Goal: Task Accomplishment & Management: Manage account settings

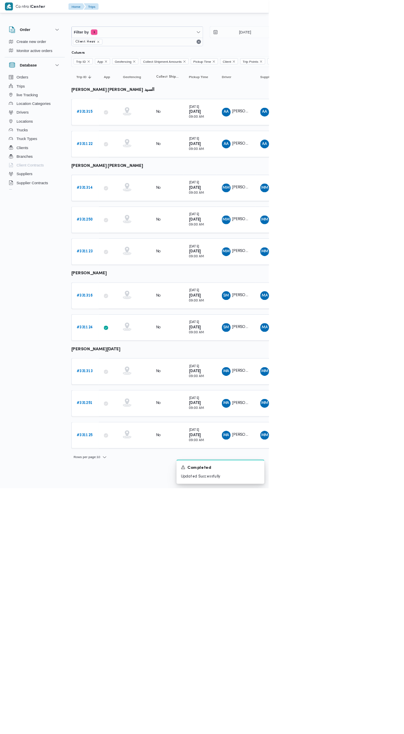
click at [352, 384] on div "MM محمد منيب محمد عبدالمقصود" at bounding box center [356, 379] width 50 height 20
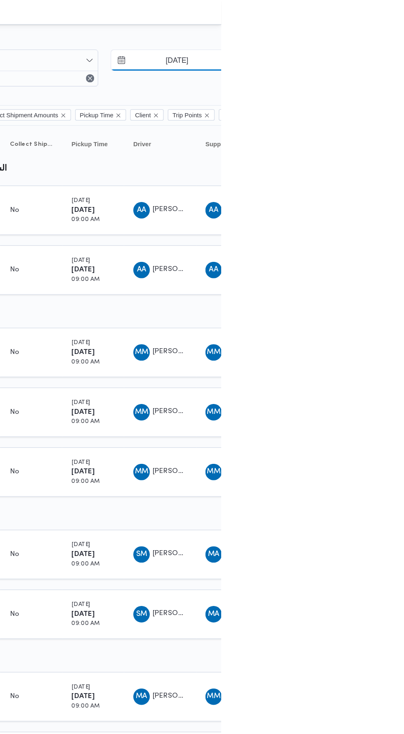
click at [361, 52] on input "14/8/2025" at bounding box center [363, 48] width 94 height 17
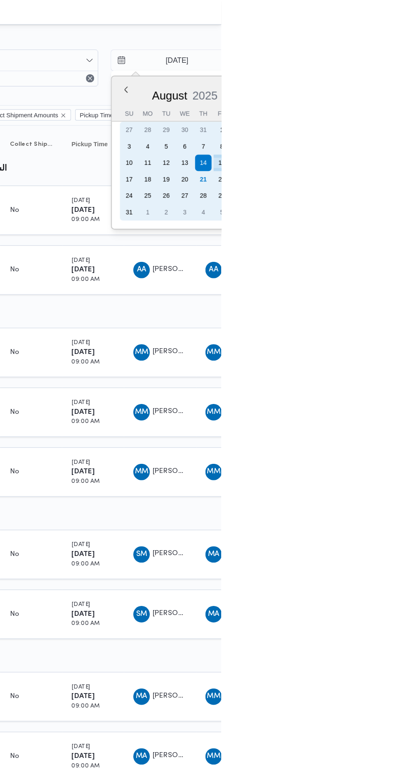
click at [404, 104] on div "1" at bounding box center [404, 104] width 13 height 13
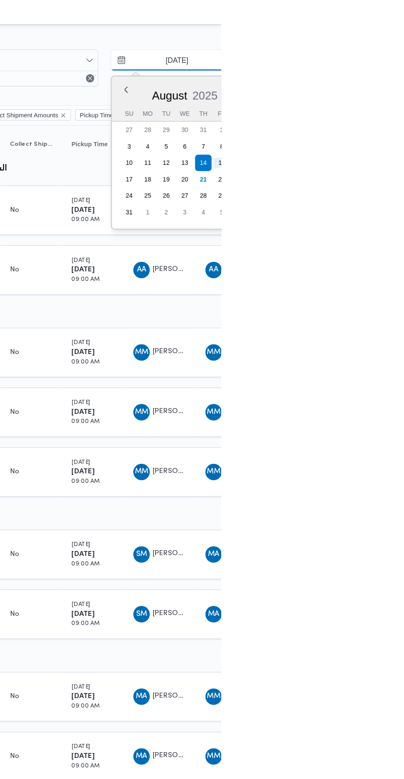
type input "1/8/2025"
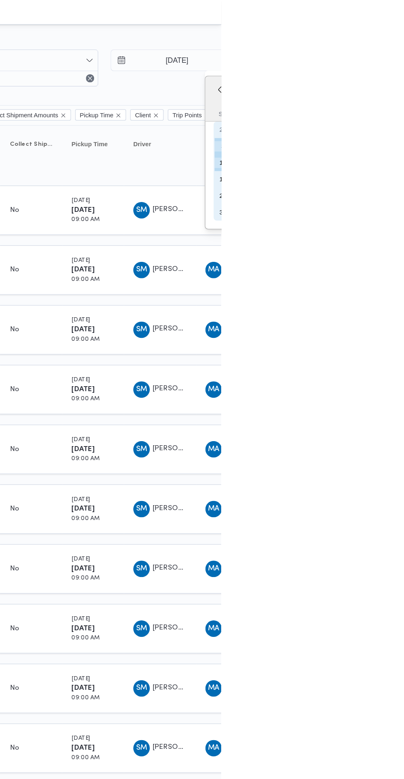
type input "4/8/2025"
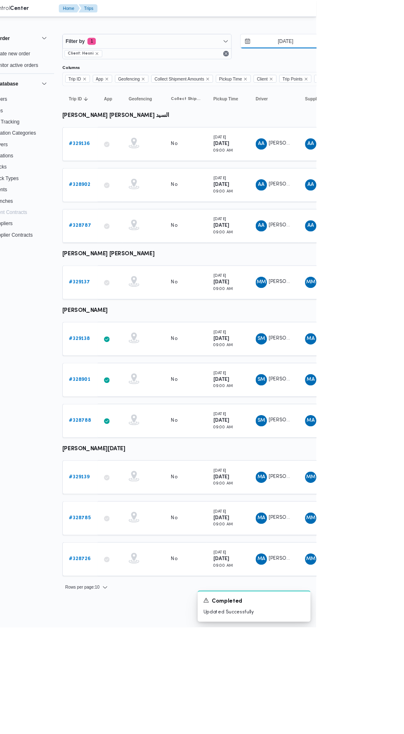
click at [369, 50] on input "1/8/2025" at bounding box center [363, 48] width 94 height 17
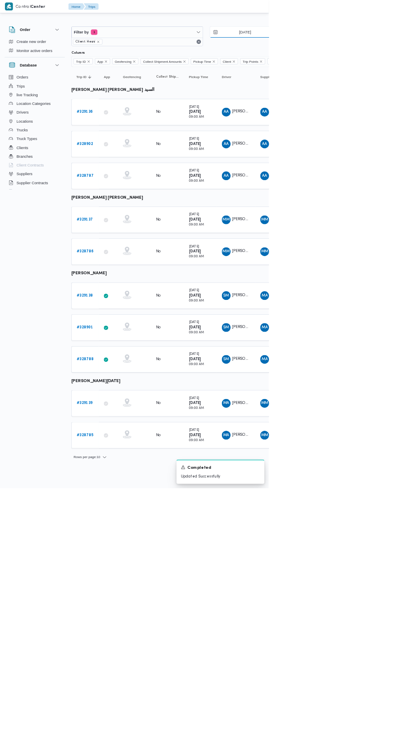
click at [370, 50] on input "2/8/2025" at bounding box center [363, 48] width 94 height 17
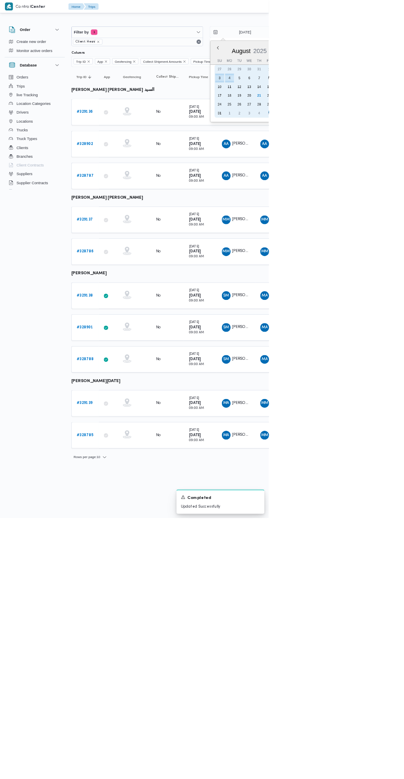
click at [359, 117] on div "5" at bounding box center [360, 117] width 13 height 13
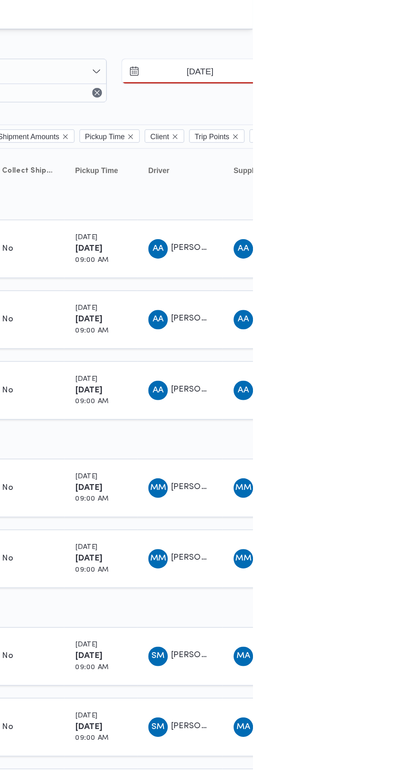
click at [373, 50] on input "5/8/2025" at bounding box center [363, 48] width 94 height 17
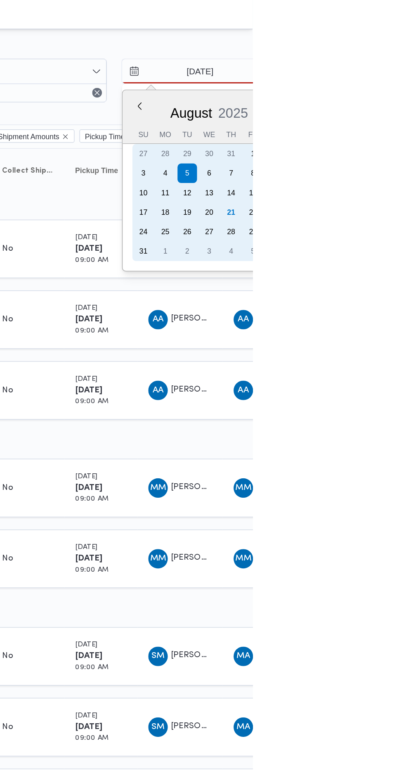
click at [344, 117] on div "4" at bounding box center [345, 117] width 13 height 13
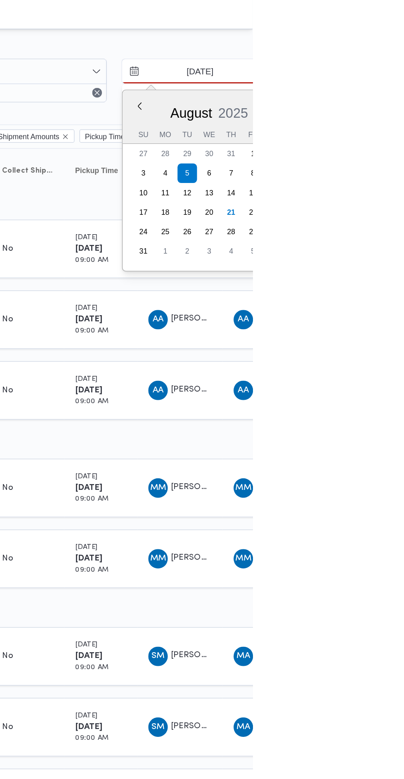
type input "4/8/2025"
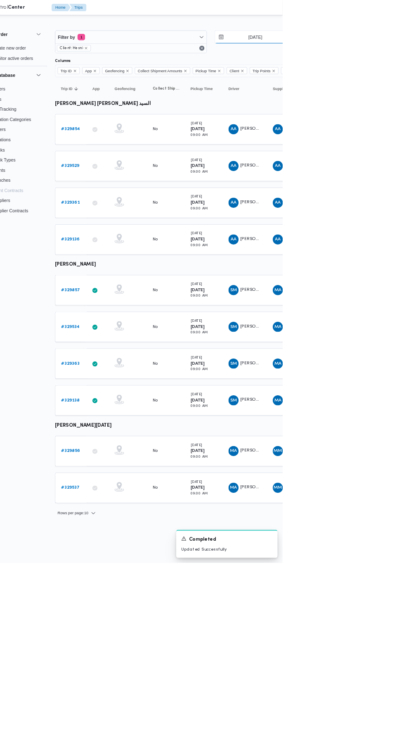
click at [365, 50] on input "4/8/2025" at bounding box center [363, 48] width 94 height 17
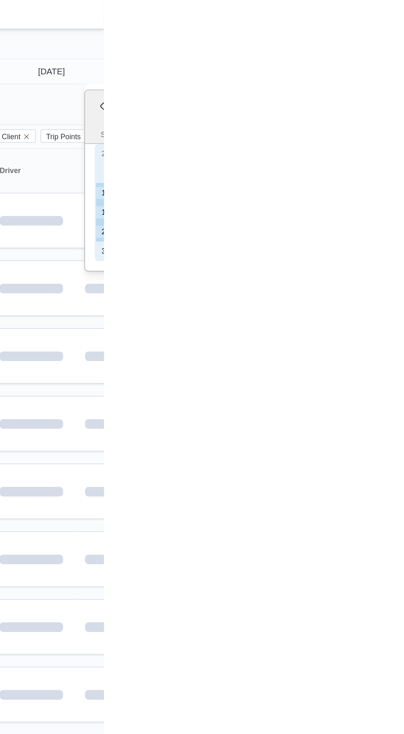
type input "6/8/2025"
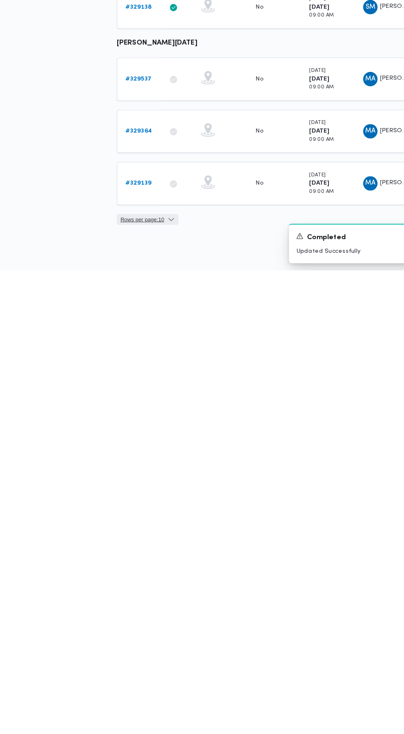
click at [143, 685] on span "Rows per page : 10" at bounding box center [131, 688] width 40 height 10
click at [147, 683] on span "Rows per page : 10" at bounding box center [131, 688] width 40 height 10
click at [149, 683] on span "Rows per page : 10" at bounding box center [131, 688] width 40 height 10
click at [152, 667] on span "20 rows" at bounding box center [149, 663] width 26 height 7
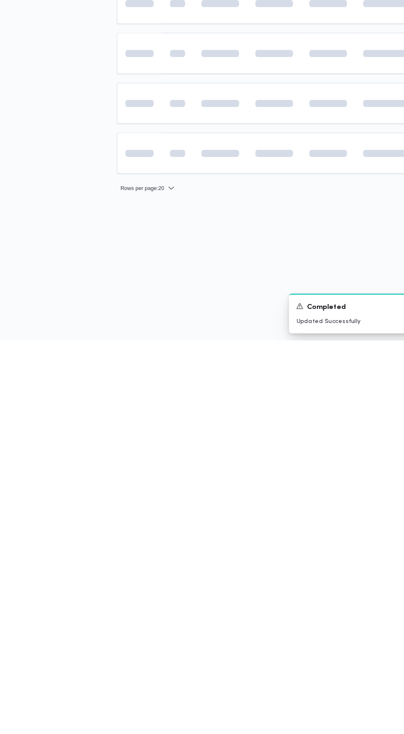
click at [217, 734] on html "Control Center Home Trips English عربي Dark mode Logout Order Create new order …" at bounding box center [202, 367] width 404 height 734
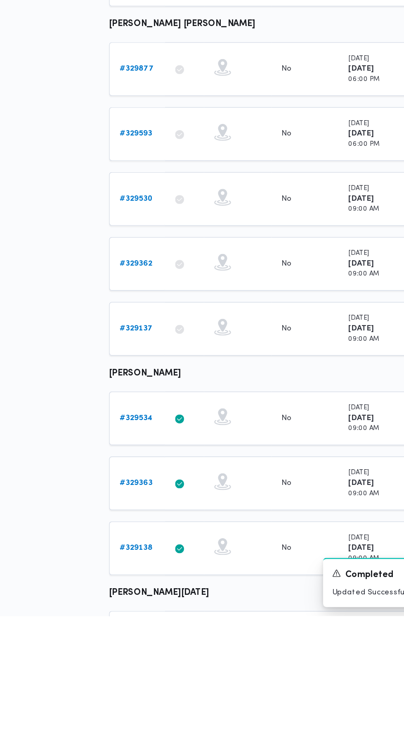
click at [133, 330] on b "# 329877" at bounding box center [127, 330] width 25 height 5
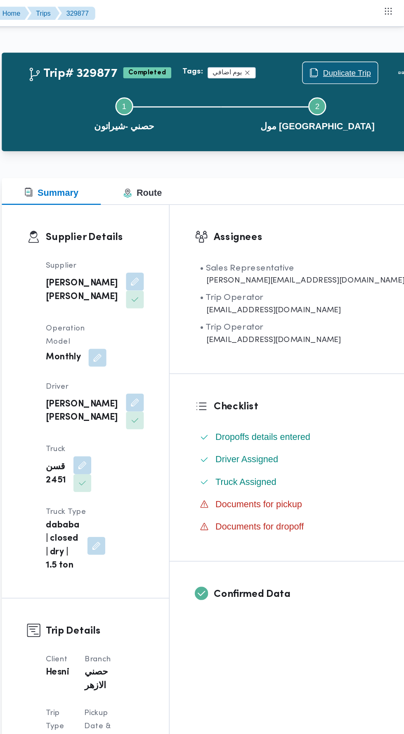
click at [345, 53] on span "Duplicate Trip" at bounding box center [363, 54] width 36 height 10
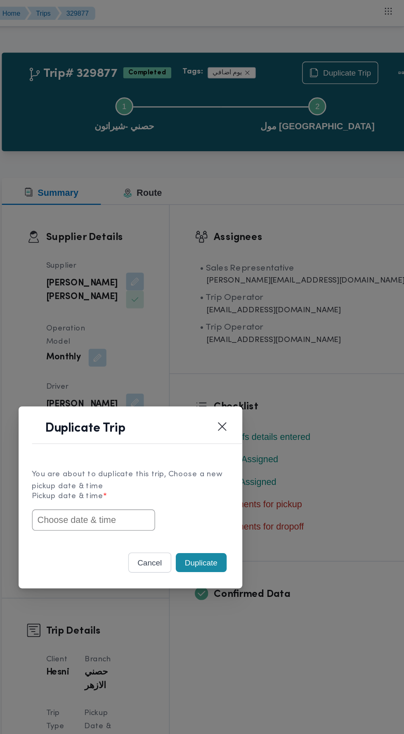
click at [214, 386] on input "text" at bounding box center [175, 384] width 91 height 16
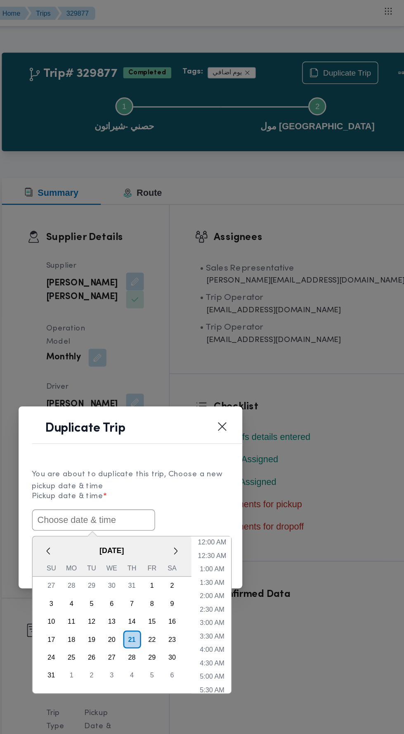
scroll to position [55, 0]
click at [191, 474] on div "20" at bounding box center [188, 472] width 13 height 13
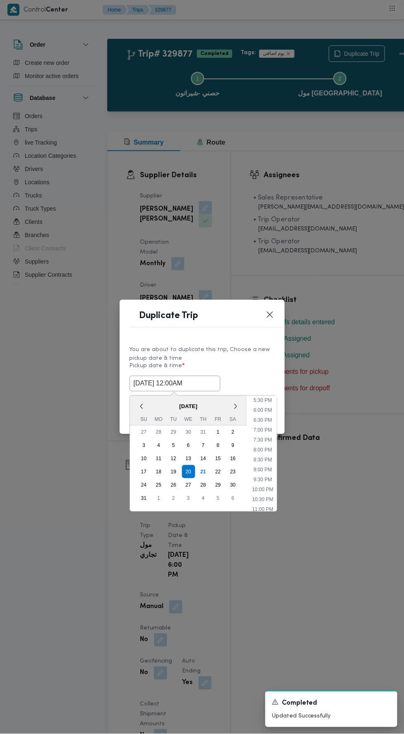
scroll to position [344, 0]
click at [266, 418] on li "6:00 PM" at bounding box center [262, 413] width 25 height 8
type input "20/08/2025 6:00PM"
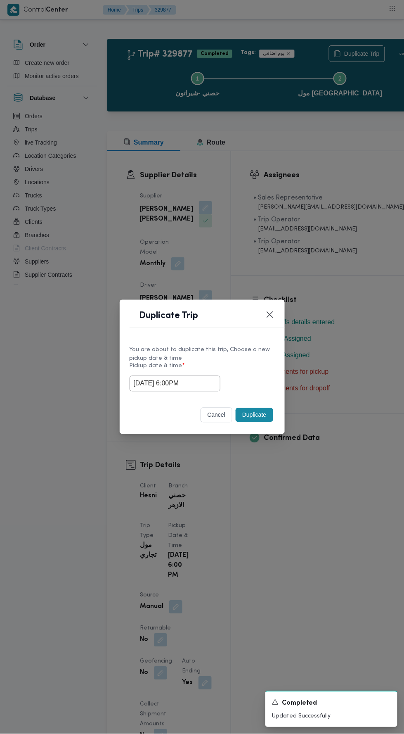
click at [253, 414] on button "Duplicate" at bounding box center [254, 415] width 37 height 14
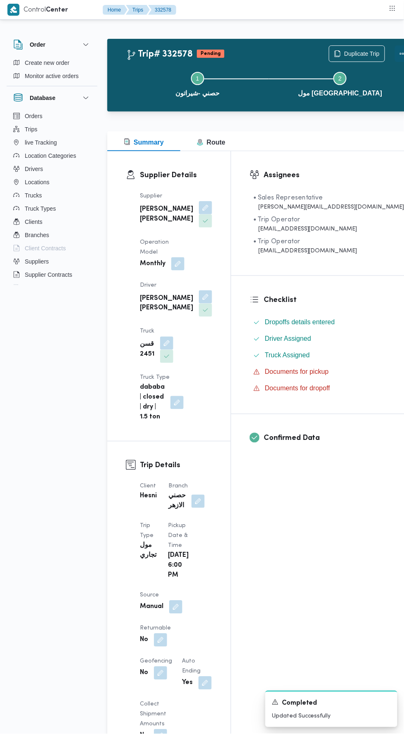
click at [395, 52] on button "Actions" at bounding box center [403, 53] width 17 height 17
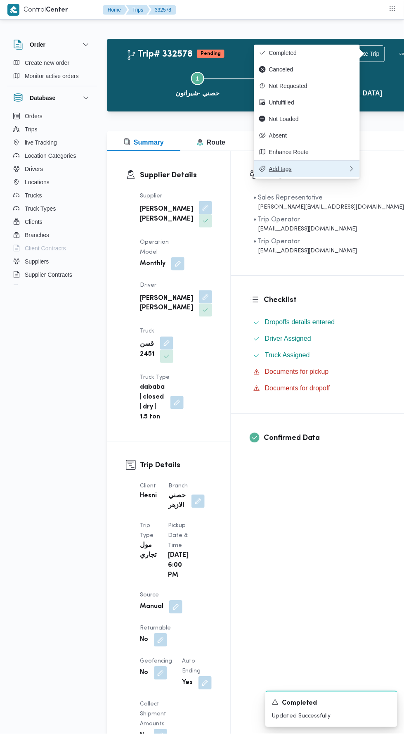
click at [328, 162] on button "Add tags" at bounding box center [307, 168] width 106 height 17
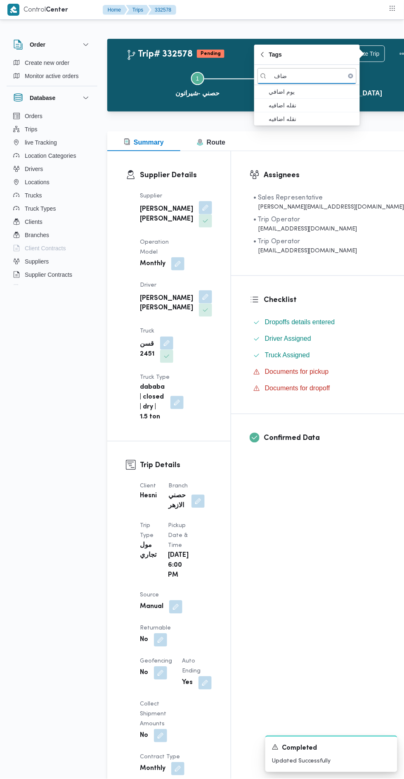
type input "ضاف"
click at [322, 90] on span "يوم اضافي" at bounding box center [312, 92] width 86 height 10
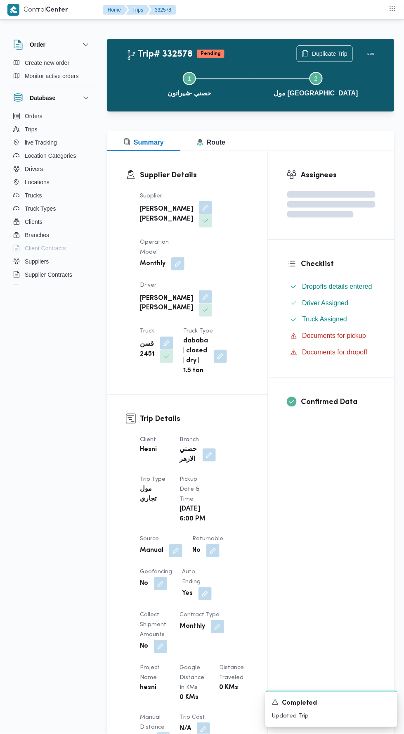
click at [243, 366] on div "Supplier محمود محمد احمد محمود خشان Operation Model Monthly Driver محمد منيب مح…" at bounding box center [194, 283] width 119 height 195
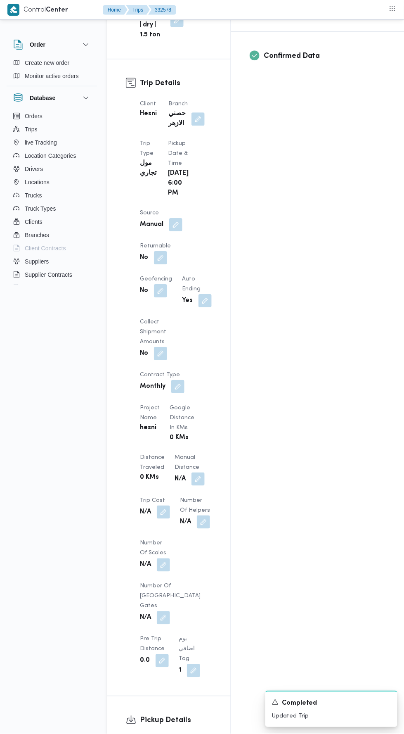
scroll to position [404, 0]
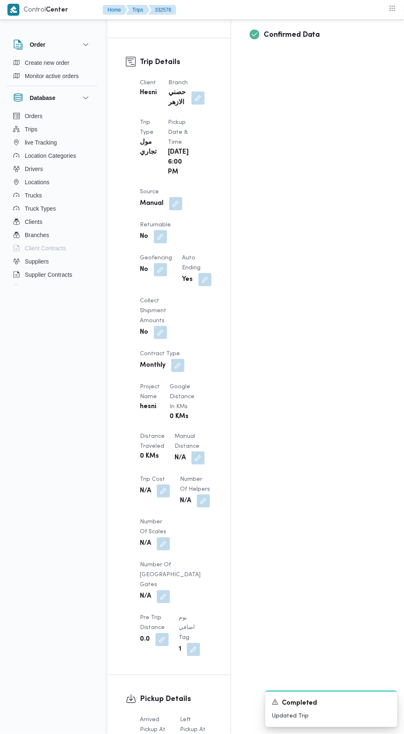
click at [192, 452] on button "button" at bounding box center [198, 458] width 13 height 13
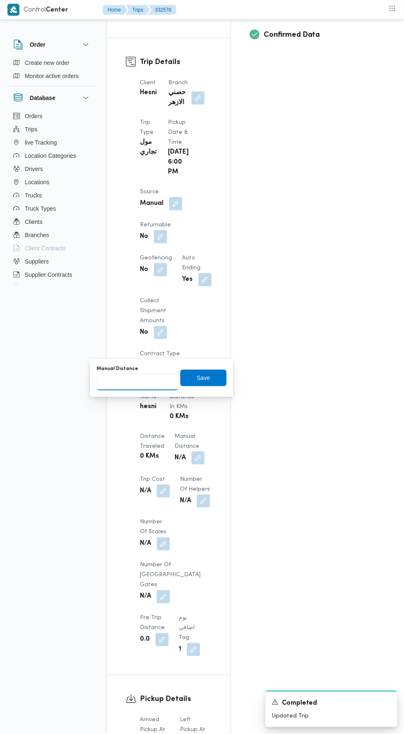
click at [158, 379] on input "Manual Distance" at bounding box center [138, 382] width 82 height 17
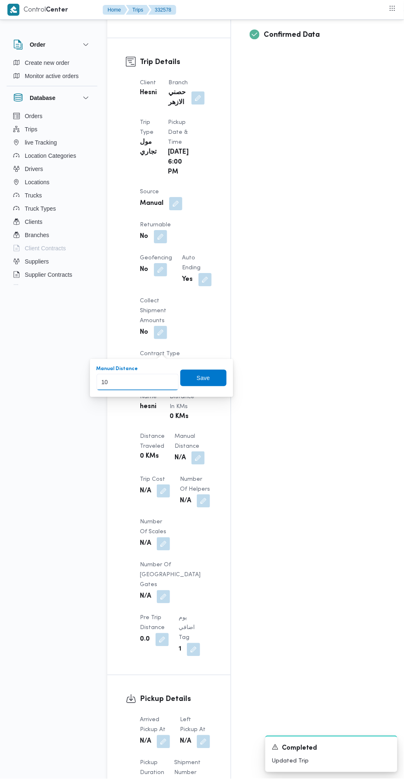
type input "100"
click at [206, 372] on span "Save" at bounding box center [204, 378] width 46 height 17
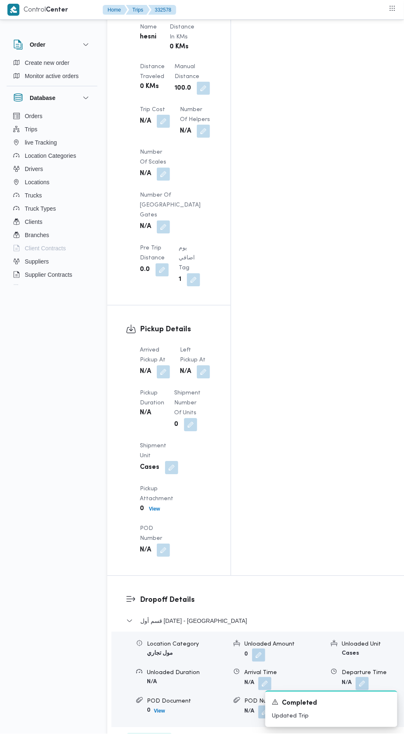
scroll to position [773, 0]
click at [161, 366] on button "button" at bounding box center [163, 372] width 13 height 13
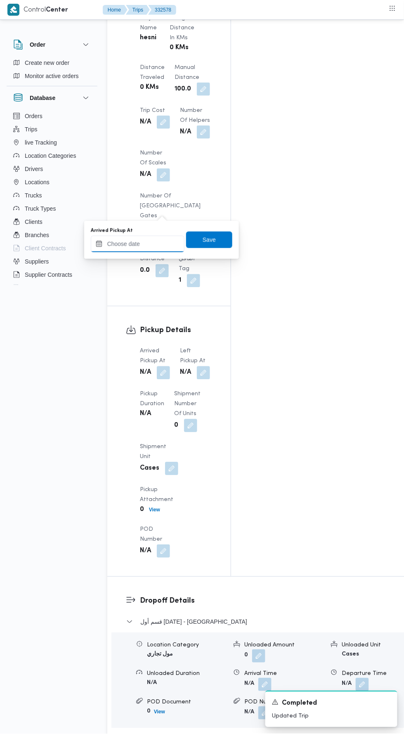
click at [169, 241] on input "Arrived Pickup At" at bounding box center [138, 244] width 94 height 17
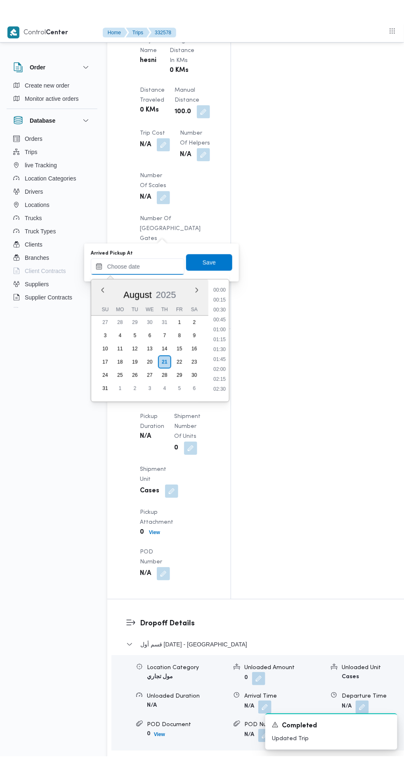
scroll to position [171, 0]
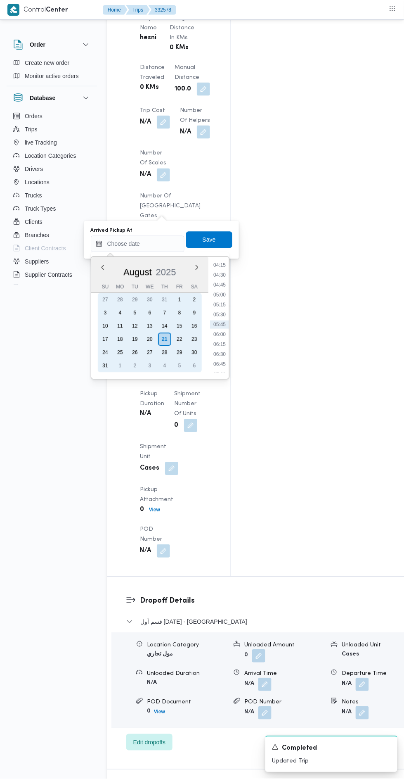
click at [150, 339] on div "20" at bounding box center [149, 339] width 13 height 13
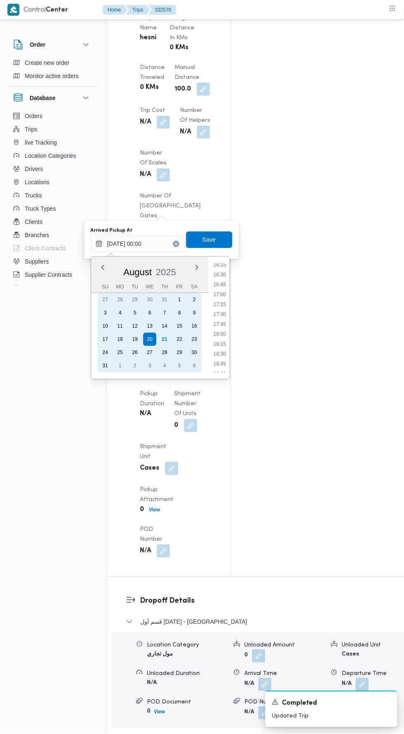
scroll to position [648, 0]
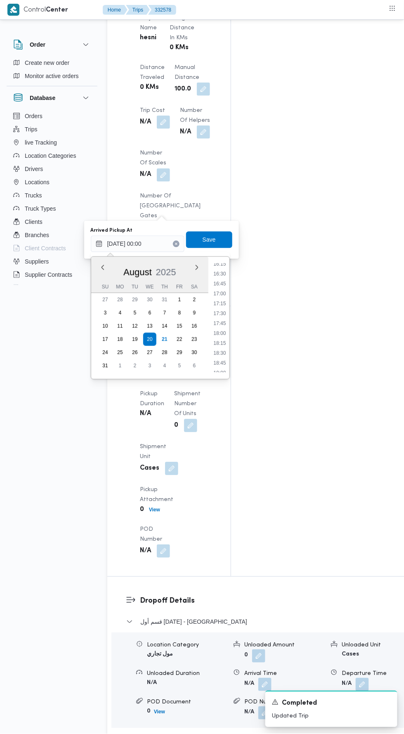
click at [220, 333] on li "18:00" at bounding box center [219, 334] width 19 height 8
type input "20/08/2025 18:00"
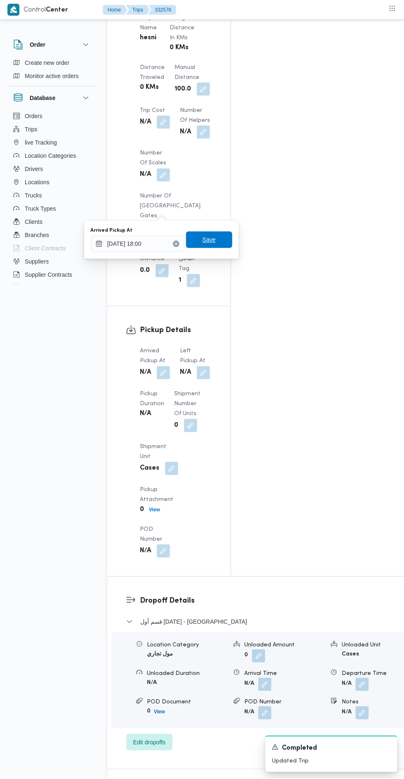
click at [220, 241] on span "Save" at bounding box center [209, 240] width 46 height 17
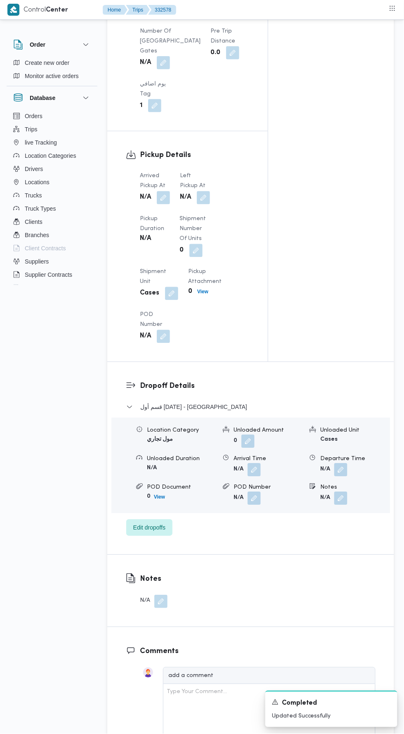
click at [204, 205] on button "button" at bounding box center [203, 197] width 13 height 13
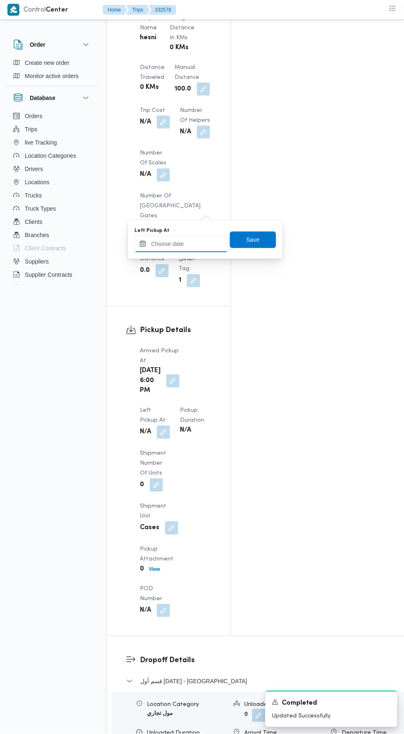
click at [197, 243] on input "Left Pickup At" at bounding box center [182, 244] width 94 height 17
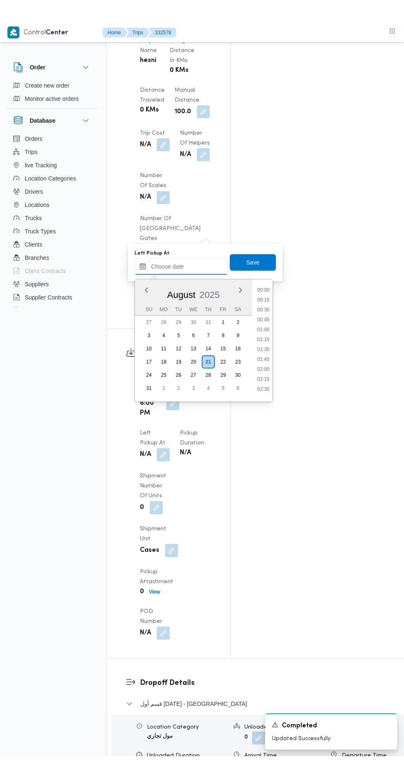
scroll to position [171, 0]
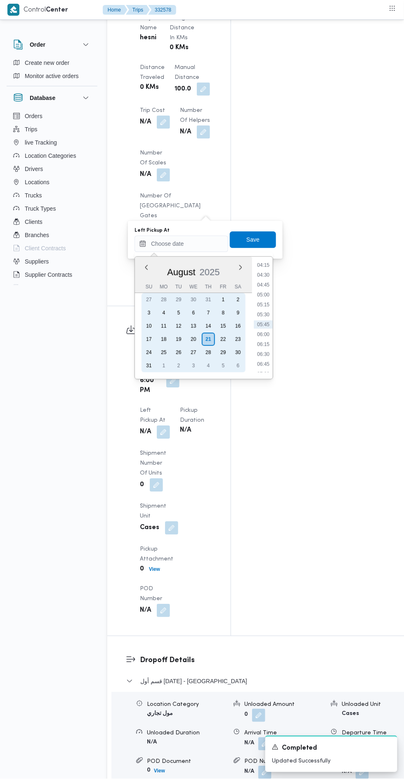
click at [193, 339] on div "20" at bounding box center [193, 339] width 13 height 13
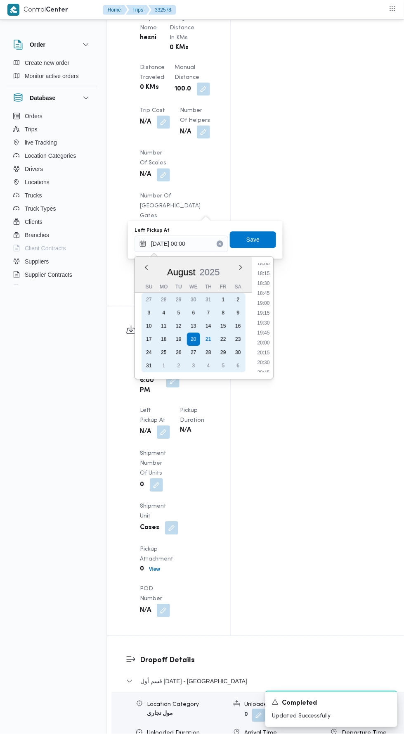
scroll to position [732, 0]
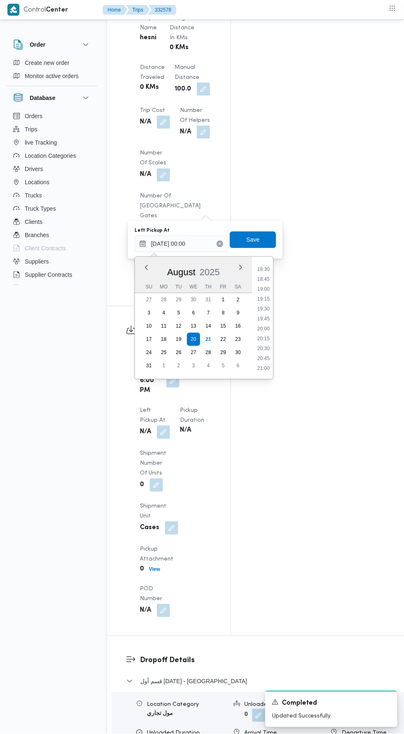
click at [264, 269] on li "18:30" at bounding box center [263, 269] width 19 height 8
type input "20/08/2025 18:30"
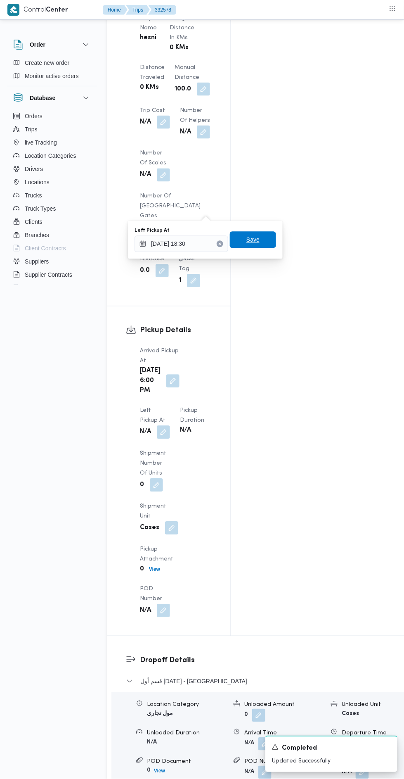
click at [264, 234] on span "Save" at bounding box center [253, 240] width 46 height 17
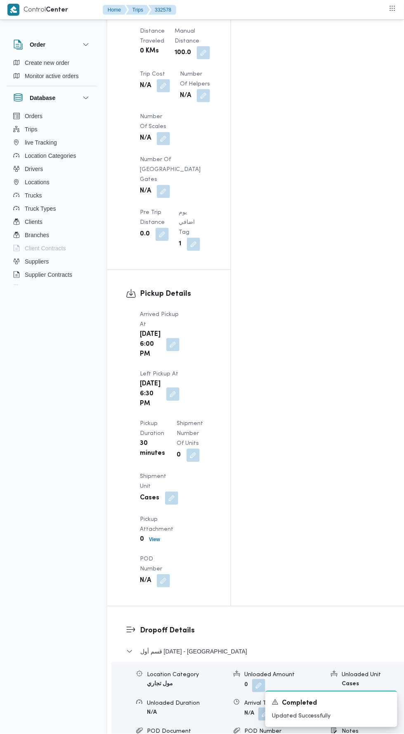
scroll to position [812, 0]
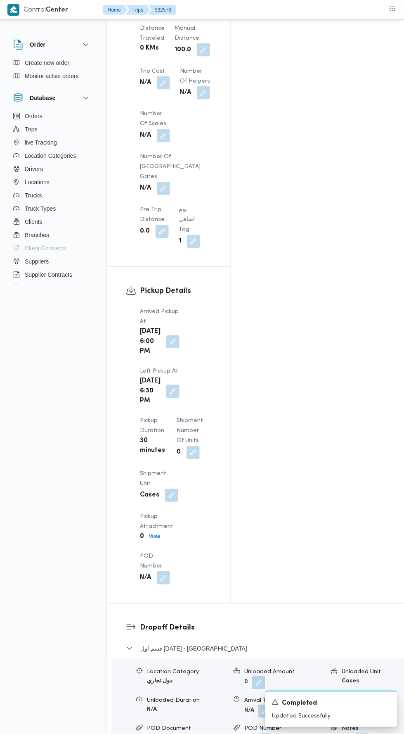
click at [259, 705] on button "button" at bounding box center [265, 711] width 13 height 13
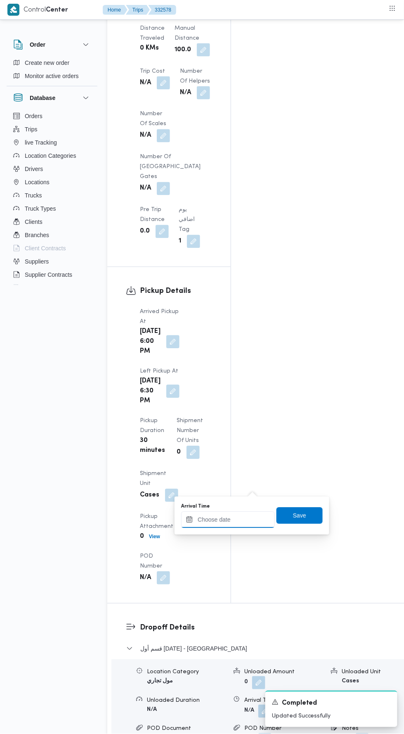
click at [231, 519] on input "Arrival Time" at bounding box center [228, 520] width 94 height 17
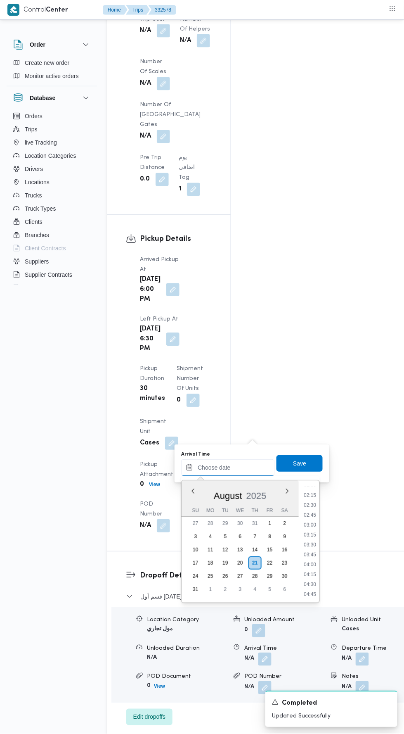
scroll to position [0, 0]
click at [311, 491] on li "00:00" at bounding box center [310, 492] width 19 height 8
type input "21/08/2025 00:00"
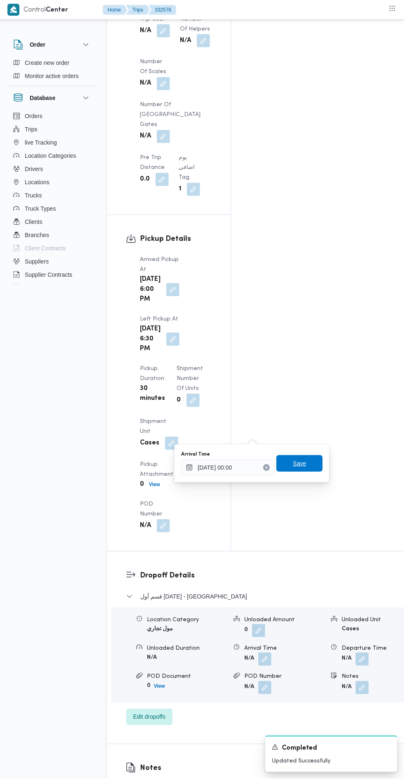
click at [301, 463] on span "Save" at bounding box center [299, 464] width 13 height 10
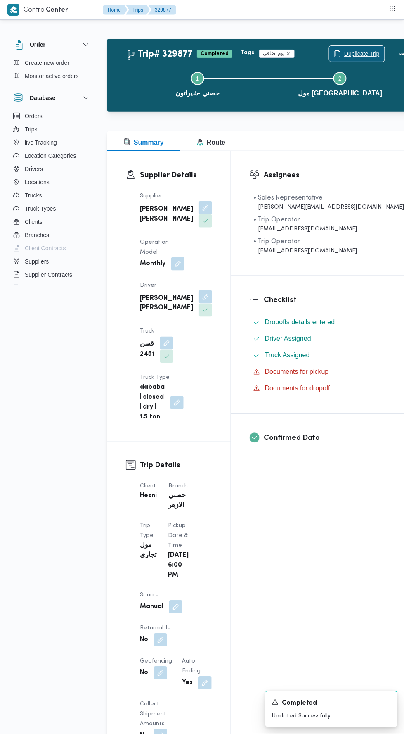
click at [345, 53] on span "Duplicate Trip" at bounding box center [363, 54] width 36 height 10
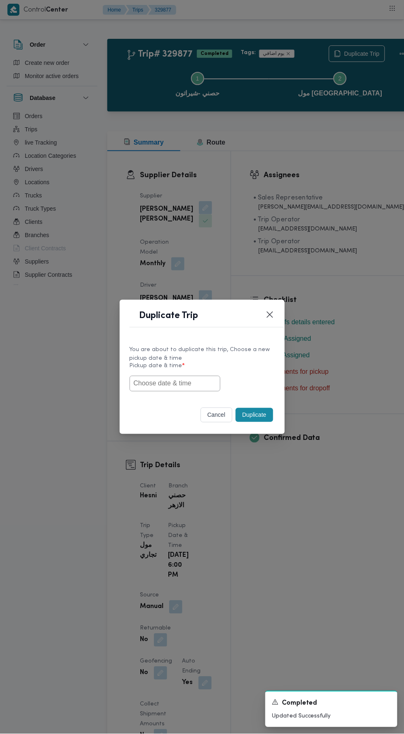
click at [207, 384] on input "text" at bounding box center [175, 384] width 91 height 16
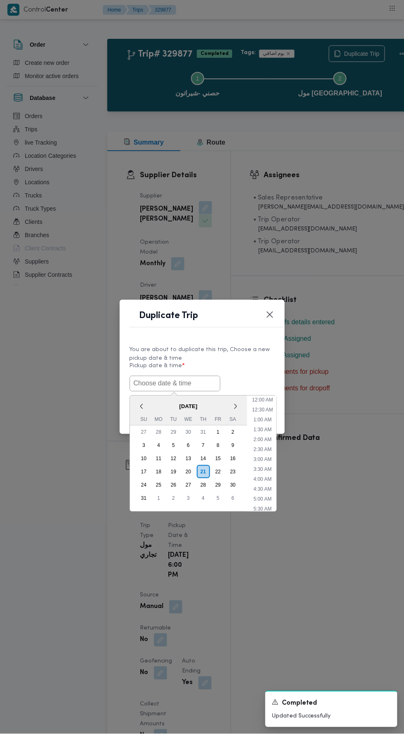
scroll to position [55, 0]
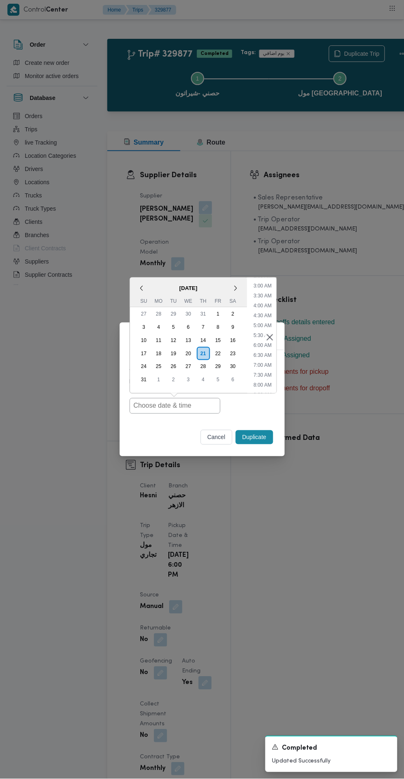
click at [188, 340] on div "13" at bounding box center [188, 340] width 13 height 13
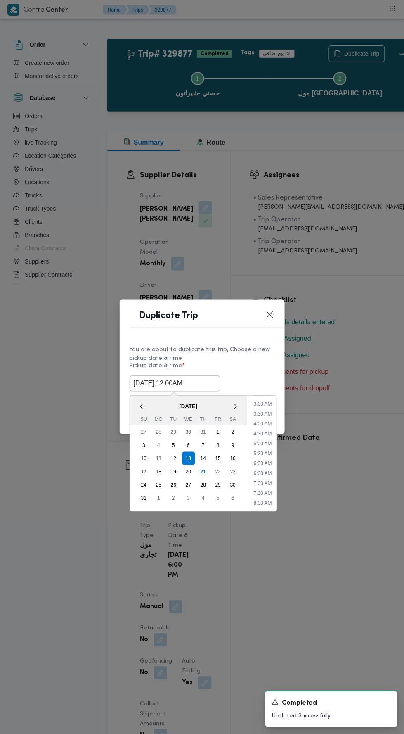
click at [188, 472] on div "20" at bounding box center [188, 472] width 13 height 13
click at [262, 411] on li "5:30 PM" at bounding box center [262, 410] width 25 height 8
type input "20/08/2025 5:30PM"
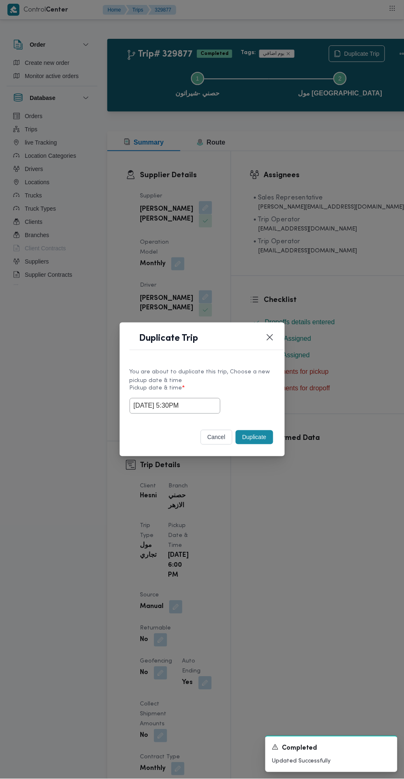
click at [257, 437] on button "Duplicate" at bounding box center [254, 437] width 37 height 14
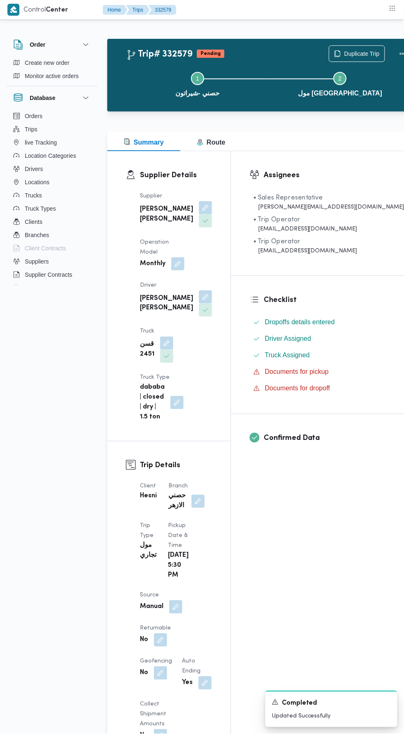
click at [199, 214] on button "button" at bounding box center [205, 207] width 13 height 13
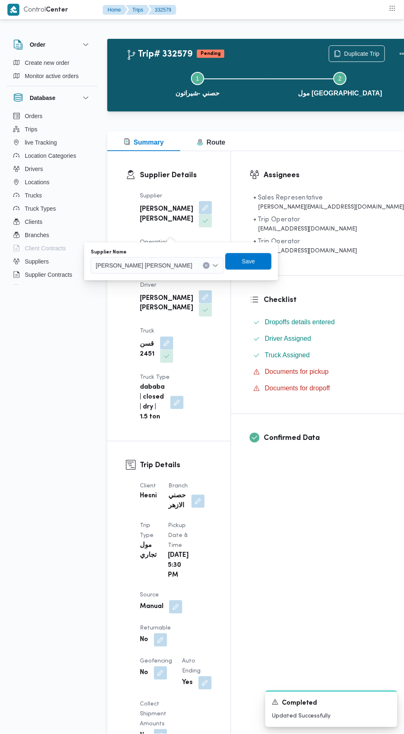
click at [196, 265] on input "Supplier Name" at bounding box center [196, 266] width 1 height 10
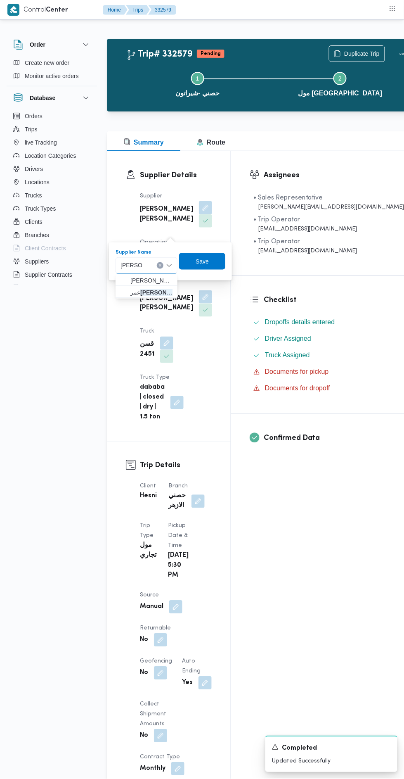
type input "محمد عم"
click at [154, 289] on mark "محمد عم" at bounding box center [164, 292] width 48 height 7
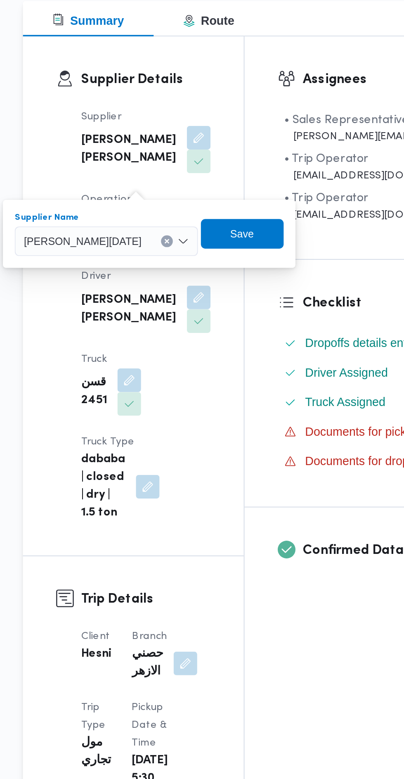
click at [178, 259] on div "عمر محمد عمار رمضان Combo box. Selected. عمر محمد عمار رمضان. Press Backspace t…" at bounding box center [154, 265] width 102 height 17
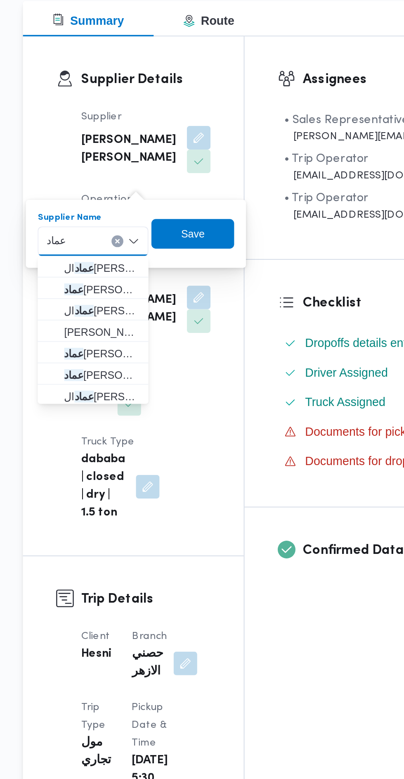
type input "عماد"
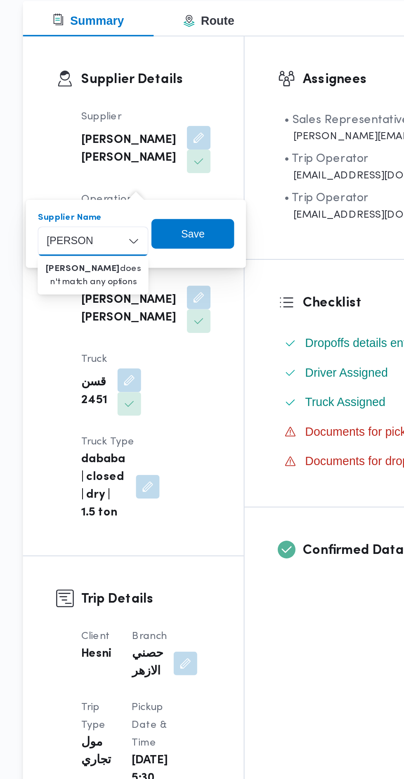
type input "محمد عماد"
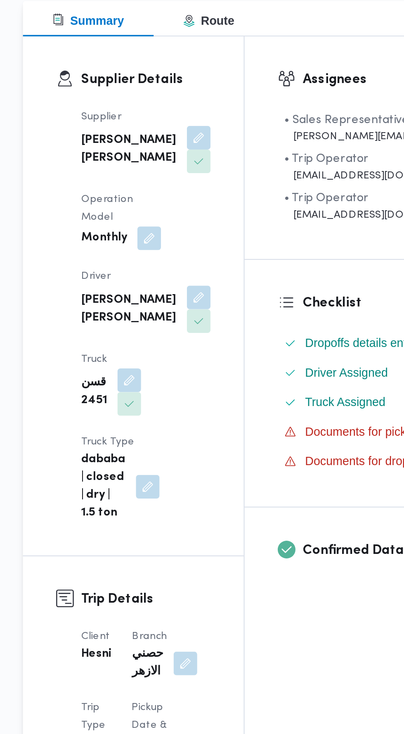
click at [217, 333] on div "Supplier محمود محمد احمد محمود خشان Operation Model Monthly Driver محمد منيب مح…" at bounding box center [176, 306] width 82 height 241
click at [199, 290] on button "button" at bounding box center [205, 296] width 13 height 13
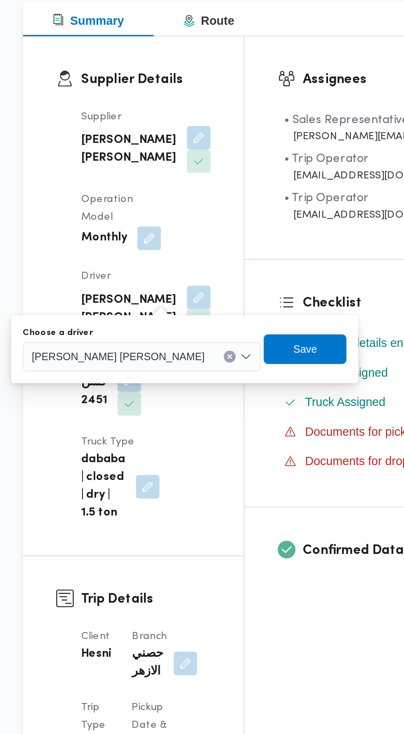
click at [176, 326] on span "محمد منيب محمد عبدالمقصود" at bounding box center [160, 329] width 97 height 9
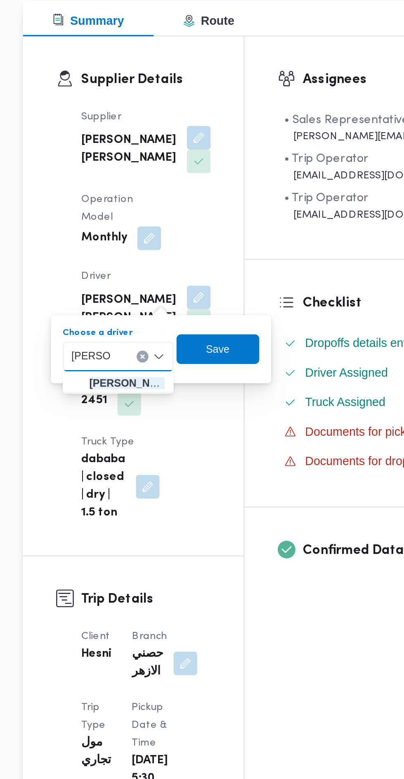
type input "محمد عم"
click at [176, 349] on span "محمد عم اد رمضان السيد محمد" at bounding box center [166, 345] width 42 height 10
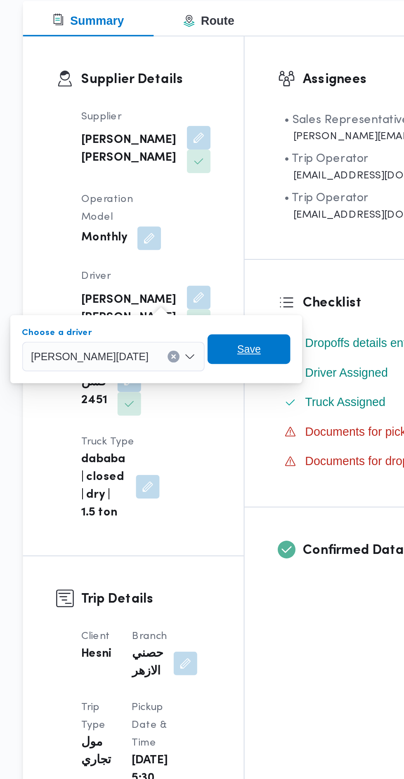
click at [237, 326] on span "Save" at bounding box center [233, 326] width 13 height 10
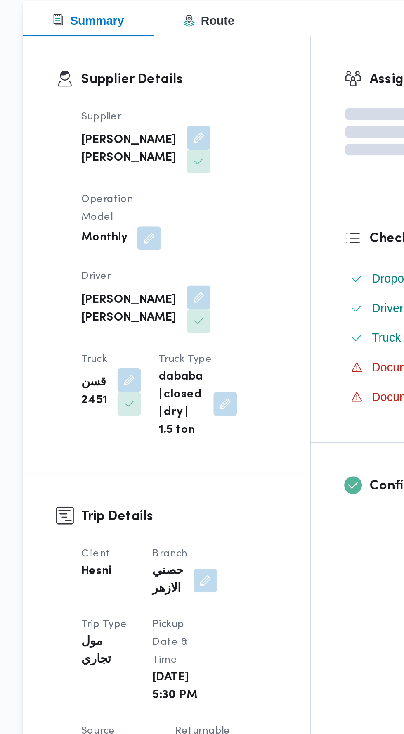
click at [248, 360] on div "Supplier محمود محمد احمد محمود خشان Operation Model Monthly Driver محمد منيب مح…" at bounding box center [194, 283] width 119 height 195
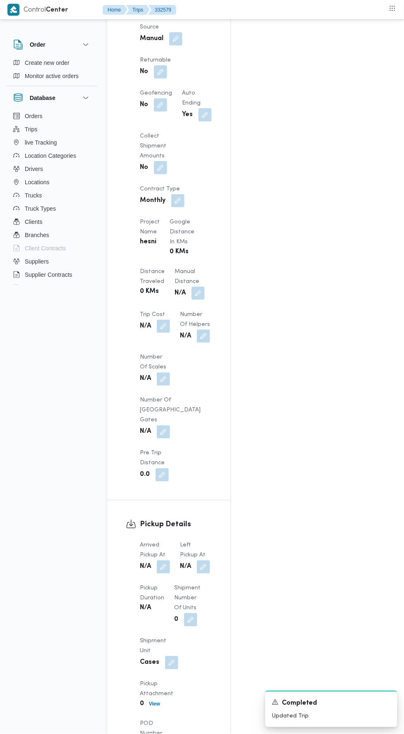
scroll to position [570, 0]
click at [164, 559] on button "button" at bounding box center [163, 565] width 13 height 13
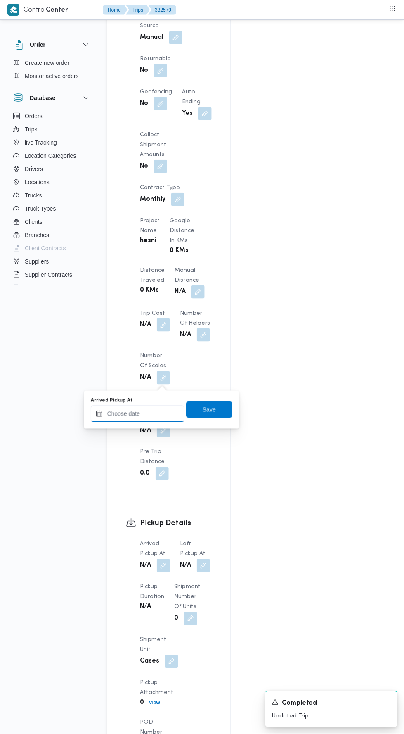
click at [155, 413] on input "Arrived Pickup At" at bounding box center [138, 414] width 94 height 17
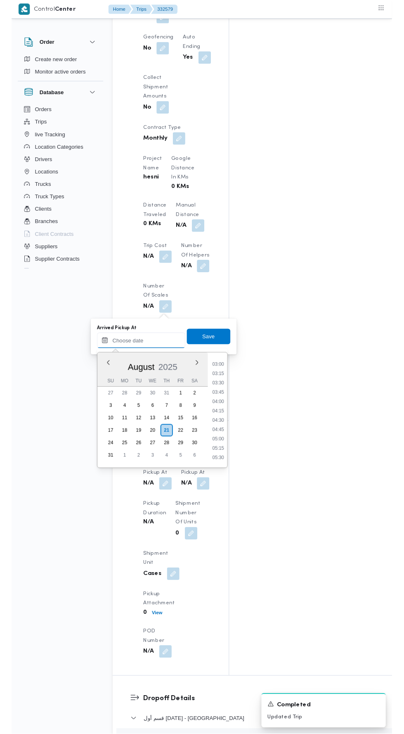
scroll to position [0, 0]
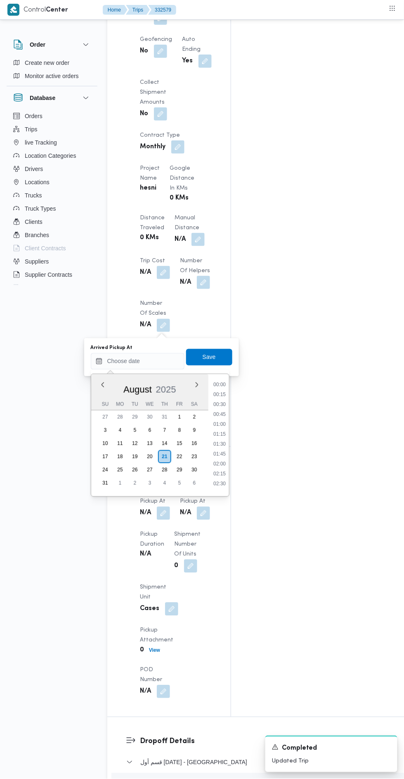
click at [219, 384] on li "00:00" at bounding box center [219, 385] width 19 height 8
type input "21/08/2025 00:00"
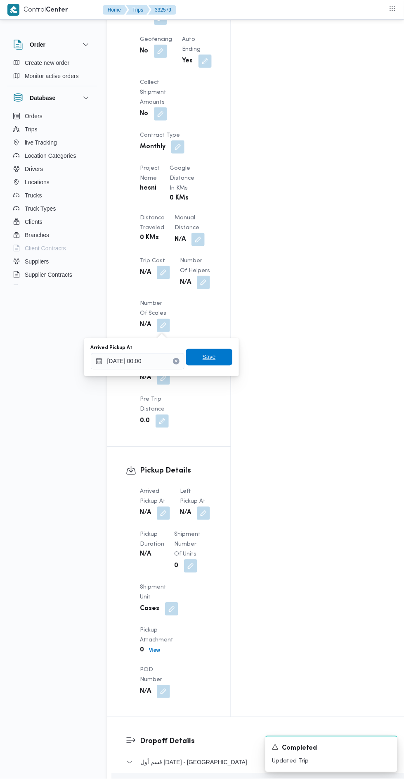
click at [216, 361] on span "Save" at bounding box center [209, 357] width 13 height 10
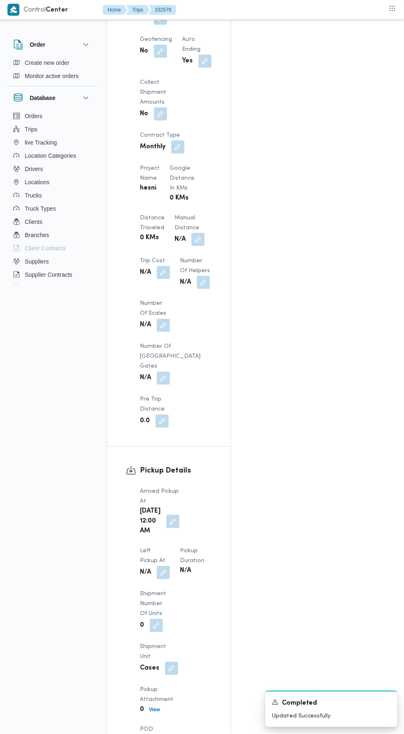
click at [164, 506] on div "Thu, Aug 21, 2025 12:00 AM" at bounding box center [159, 521] width 41 height 31
click at [173, 515] on button "button" at bounding box center [172, 521] width 13 height 13
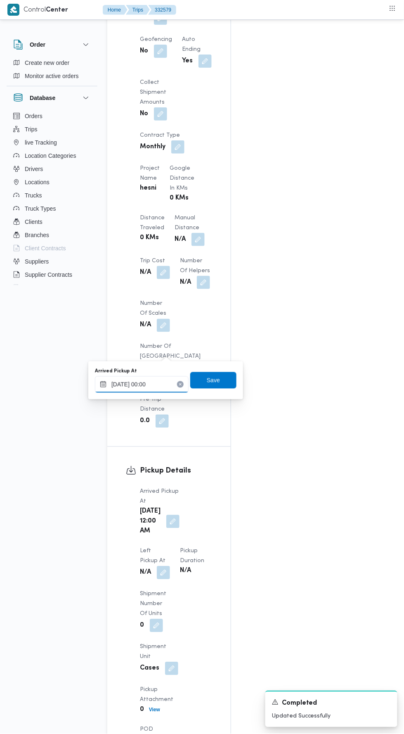
click at [164, 384] on input "21/08/2025 00:00" at bounding box center [142, 384] width 94 height 17
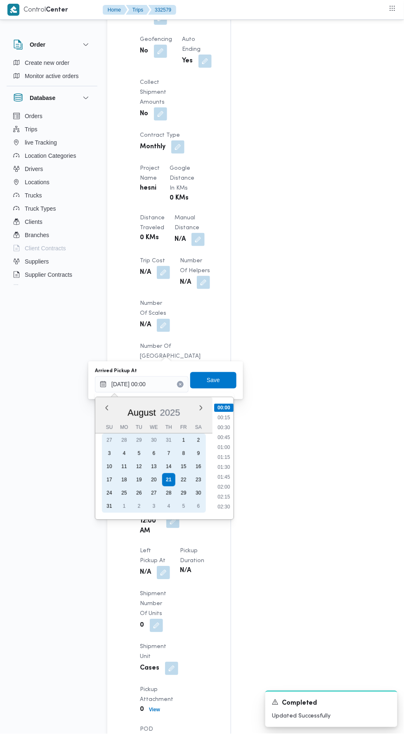
click at [154, 492] on div "27" at bounding box center [153, 493] width 13 height 13
click at [154, 479] on div "20" at bounding box center [153, 479] width 13 height 13
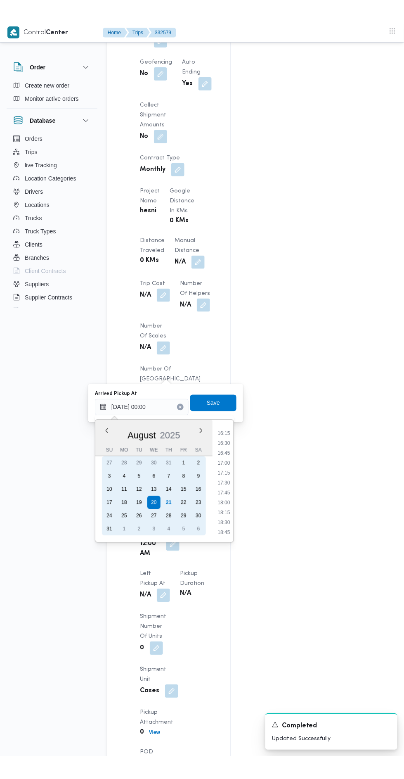
scroll to position [646, 0]
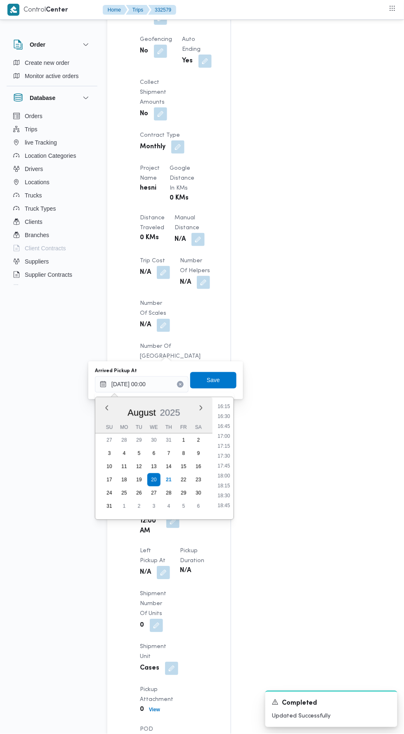
click at [226, 457] on li "17:30" at bounding box center [223, 456] width 19 height 8
type input "20/08/2025 17:30"
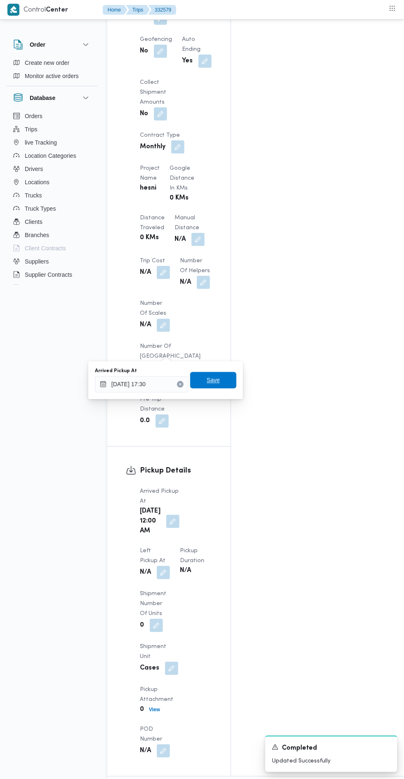
click at [225, 382] on span "Save" at bounding box center [213, 380] width 46 height 17
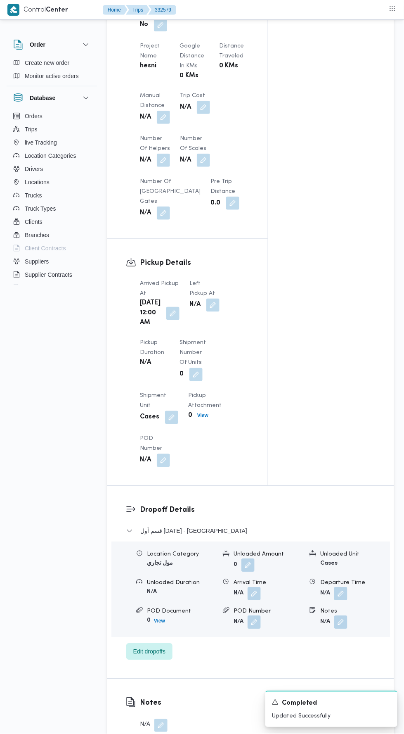
click at [211, 312] on button "button" at bounding box center [213, 305] width 13 height 13
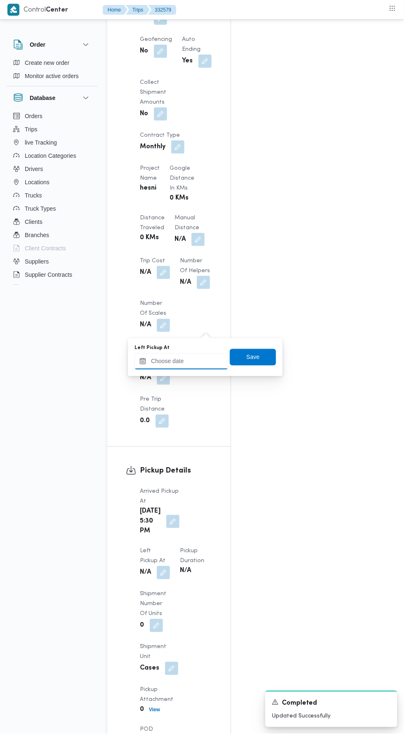
click at [200, 361] on input "Left Pickup At" at bounding box center [182, 361] width 94 height 17
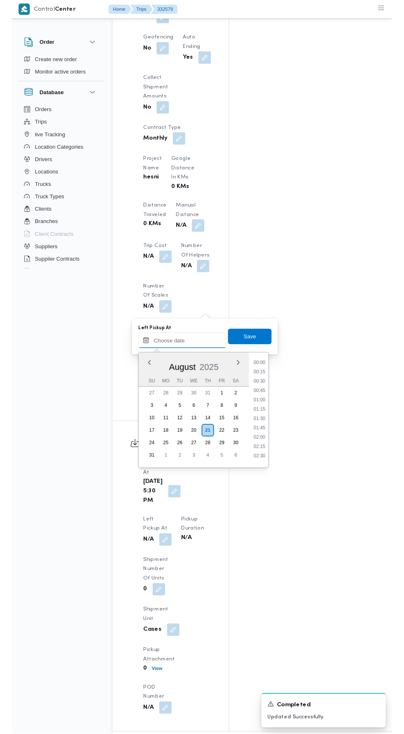
scroll to position [171, 0]
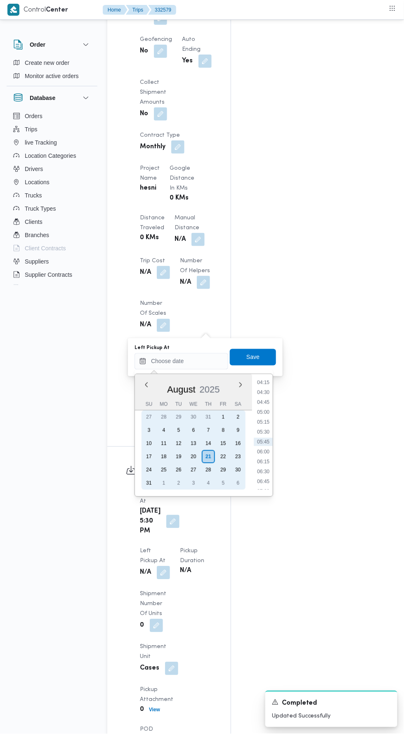
click at [192, 455] on div "20" at bounding box center [193, 456] width 13 height 13
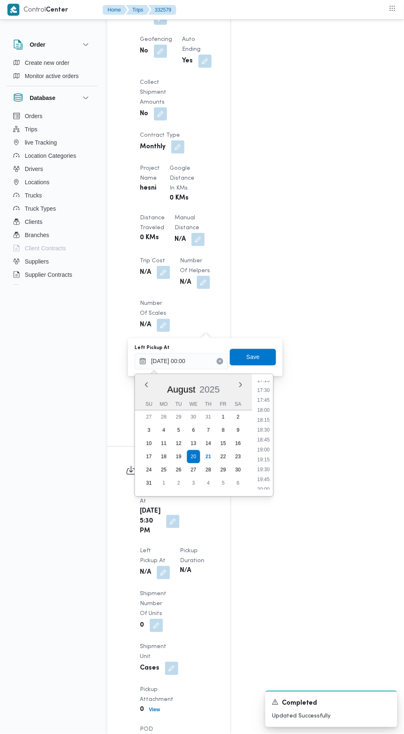
click at [264, 410] on li "18:00" at bounding box center [263, 411] width 19 height 8
type input "20/08/2025 18:00"
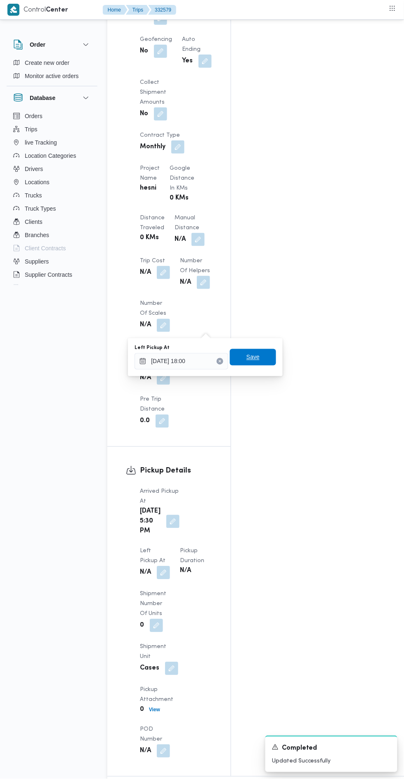
click at [262, 353] on span "Save" at bounding box center [253, 357] width 46 height 17
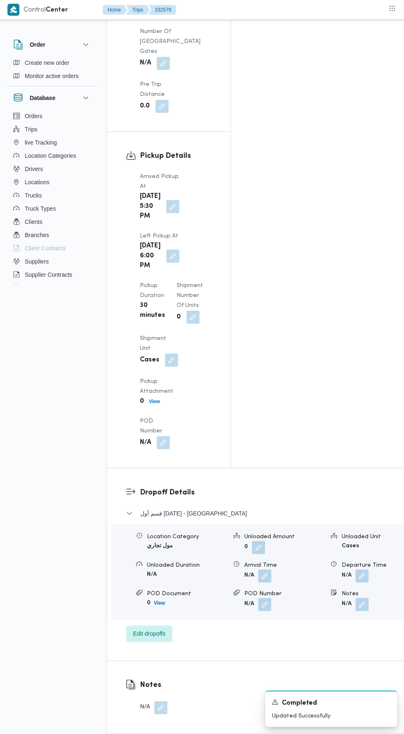
scroll to position [939, 0]
click at [356, 568] on button "button" at bounding box center [362, 574] width 13 height 13
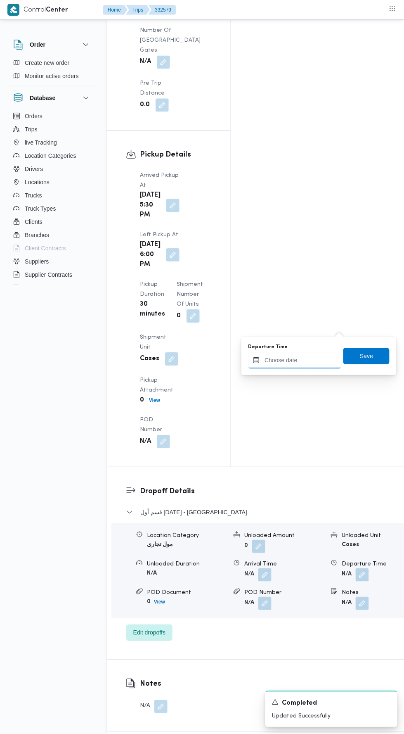
click at [320, 357] on input "Departure Time" at bounding box center [295, 360] width 94 height 17
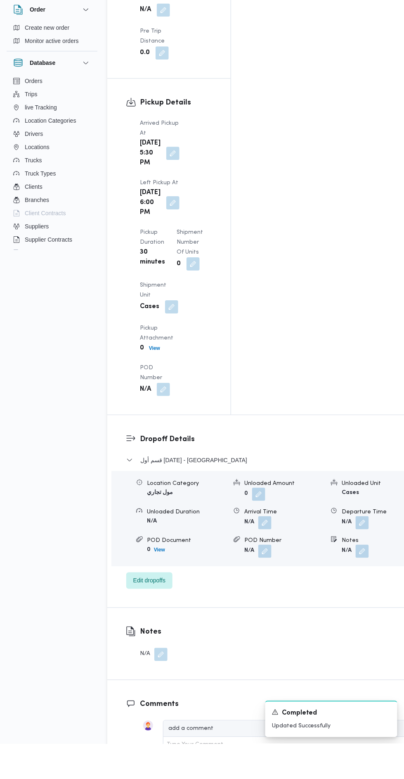
scroll to position [956, 0]
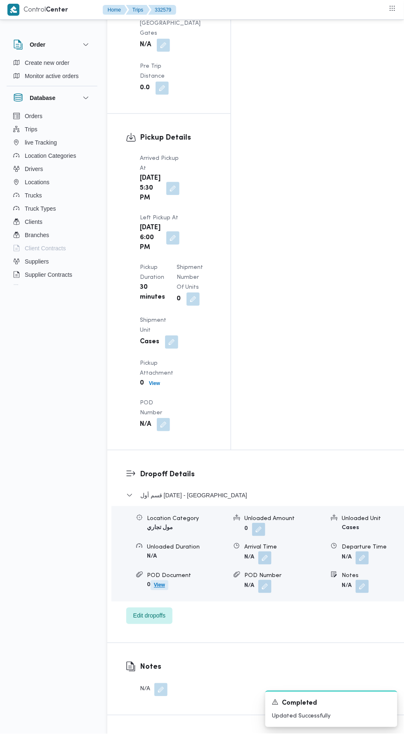
click at [158, 580] on span "View" at bounding box center [159, 585] width 11 height 10
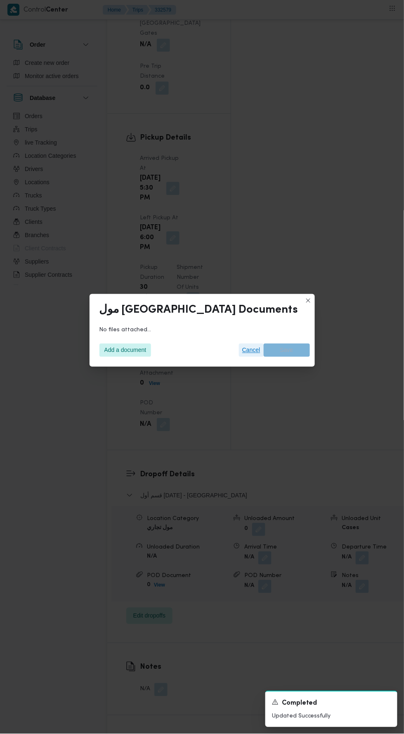
click at [243, 346] on span "Cancel" at bounding box center [252, 350] width 18 height 10
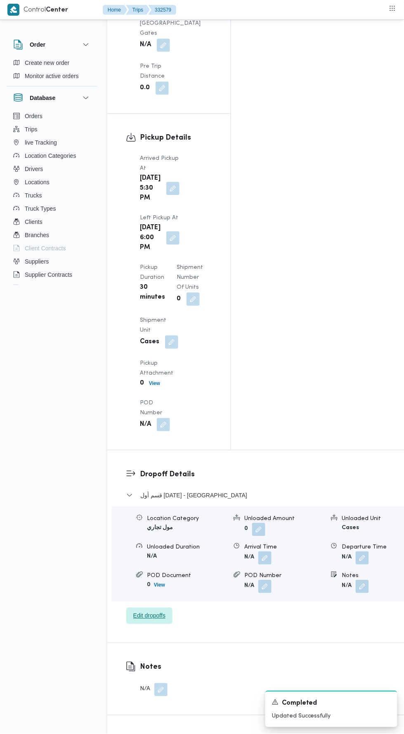
click at [162, 611] on span "Edit dropoffs" at bounding box center [149, 616] width 32 height 10
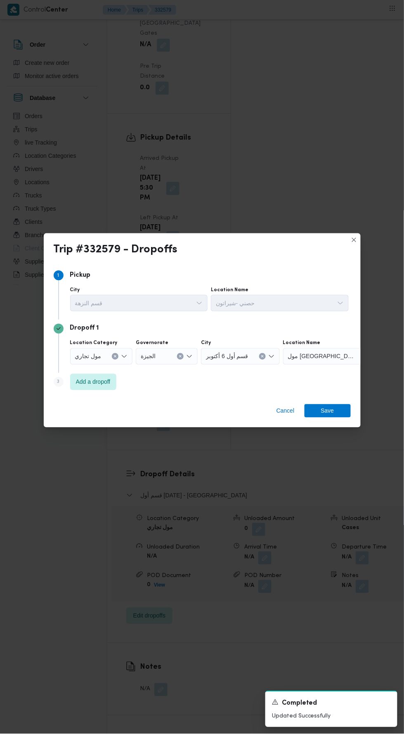
click at [332, 348] on div "مول مصر" at bounding box center [334, 356] width 103 height 17
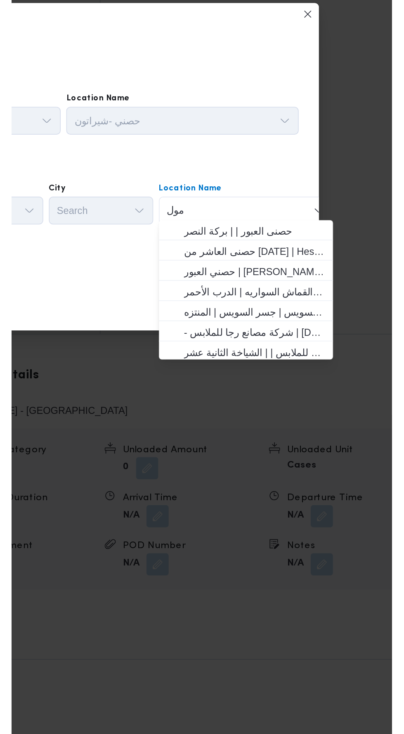
scroll to position [0, 0]
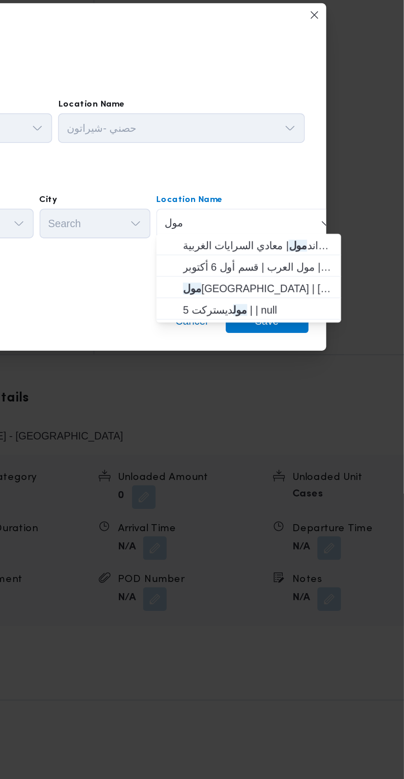
type input "مول"
click at [337, 426] on span "مول ديستركت 5 | | null" at bounding box center [322, 425] width 83 height 10
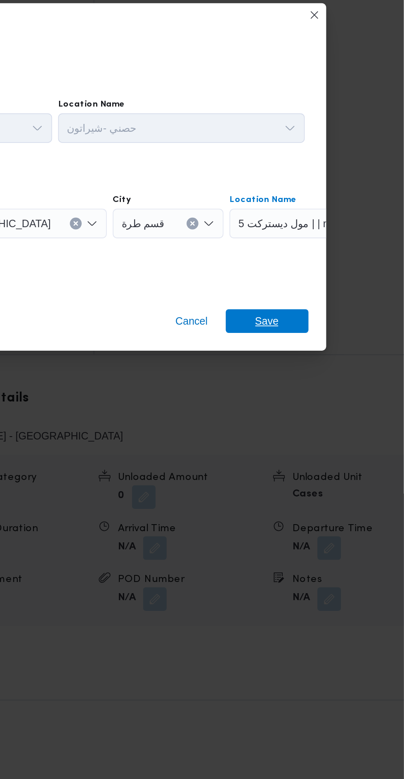
click at [339, 429] on span "Save" at bounding box center [328, 431] width 46 height 13
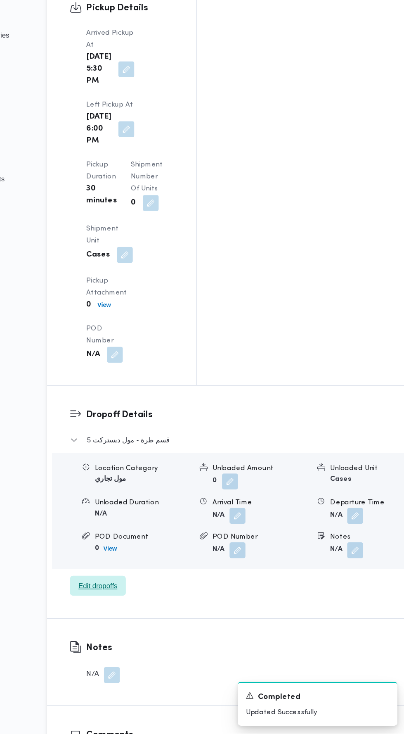
scroll to position [1029, 0]
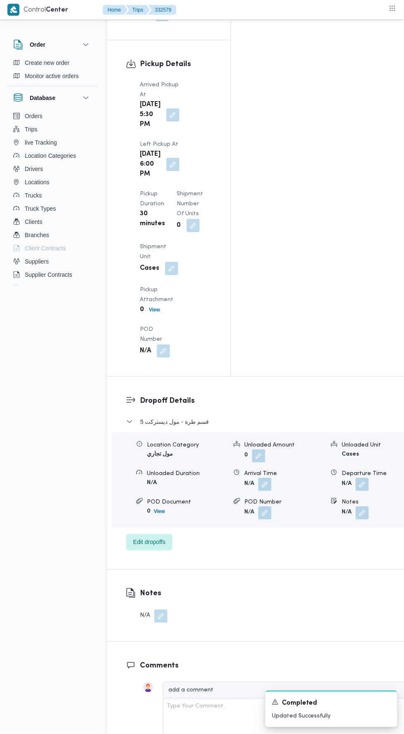
click at [356, 478] on button "button" at bounding box center [362, 484] width 13 height 13
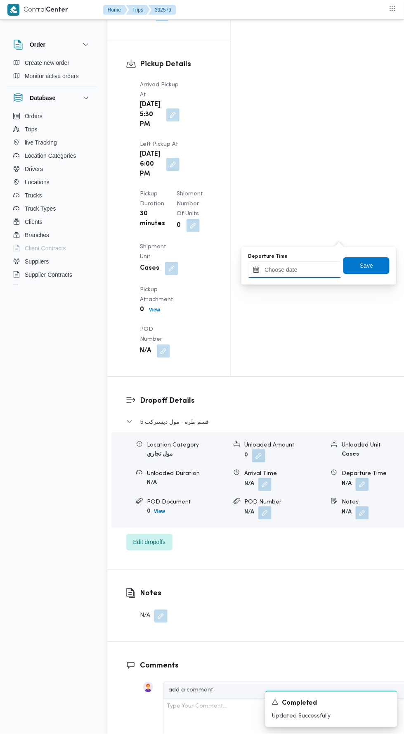
click at [308, 275] on input "Departure Time" at bounding box center [295, 270] width 94 height 17
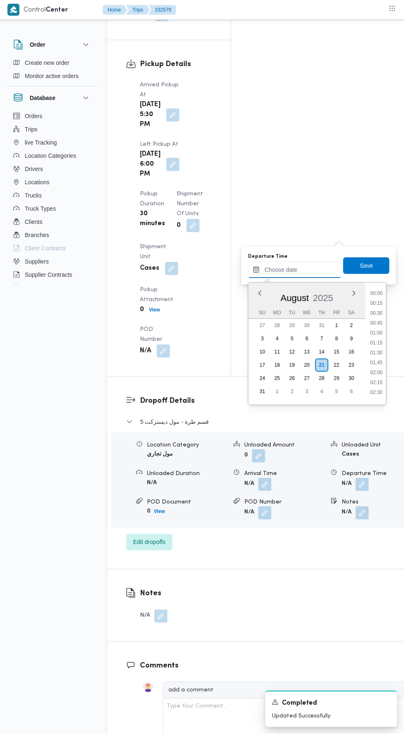
scroll to position [171, 0]
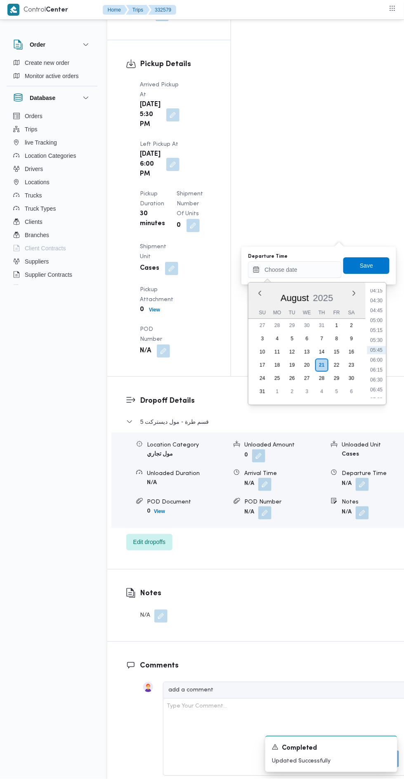
click at [374, 287] on div "Time 00:00 00:15 00:30 00:45 01:00 01:15 01:30 01:45 02:00 02:15 02:30 02:45 03…" at bounding box center [376, 344] width 21 height 122
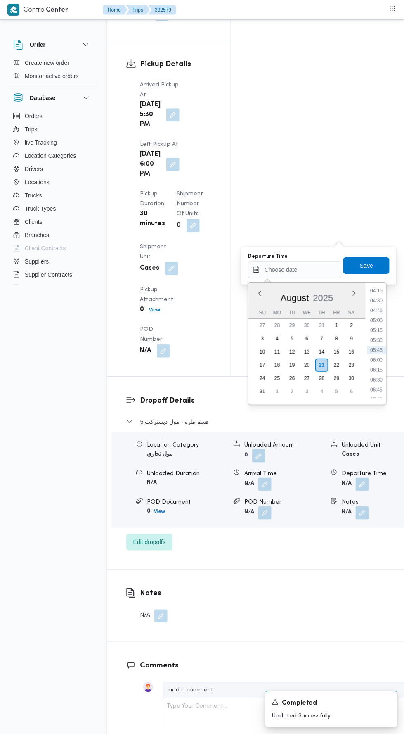
click at [376, 291] on li "04:15" at bounding box center [377, 291] width 19 height 8
type input "21/08/2025 04:15"
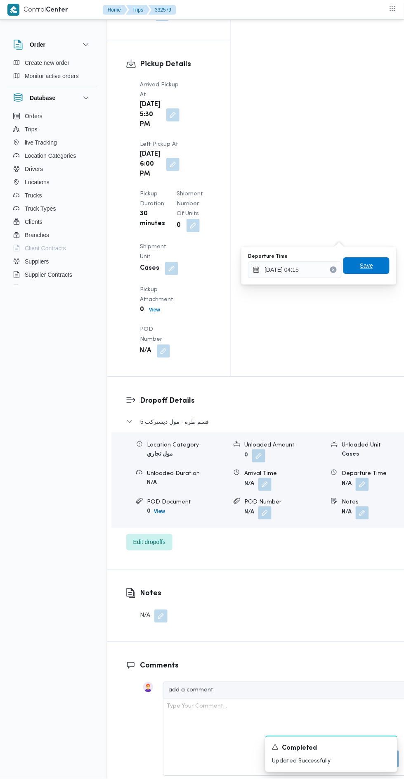
click at [372, 264] on span "Save" at bounding box center [366, 266] width 13 height 10
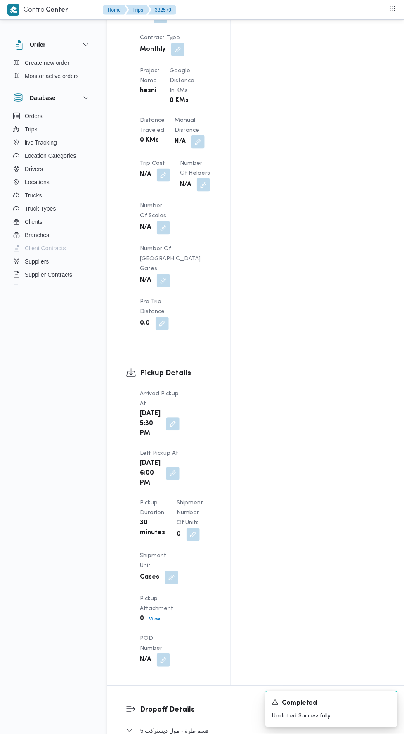
scroll to position [719, 0]
click at [197, 179] on button "button" at bounding box center [203, 185] width 13 height 13
click at [175, 138] on b "N/A" at bounding box center [180, 143] width 11 height 10
click at [192, 136] on button "button" at bounding box center [198, 142] width 13 height 13
click at [149, 75] on input "Manual Distance" at bounding box center [138, 76] width 82 height 17
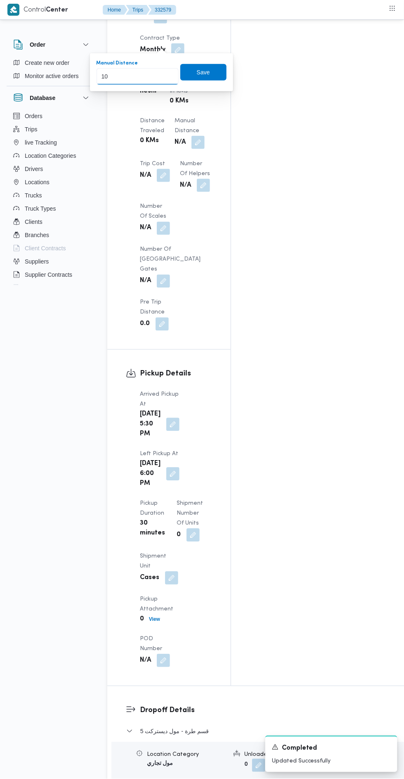
type input "100"
click at [205, 71] on span "Save" at bounding box center [203, 72] width 13 height 10
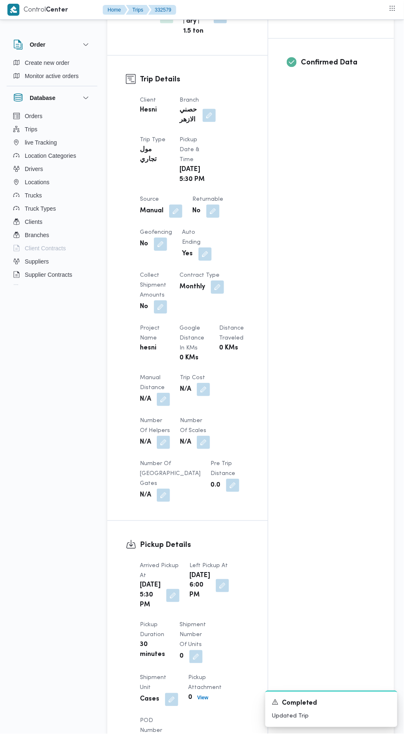
scroll to position [0, 0]
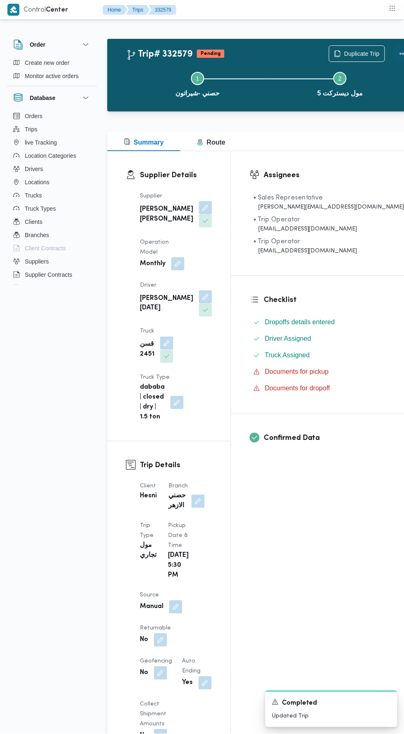
click at [395, 55] on button "Actions" at bounding box center [403, 53] width 17 height 17
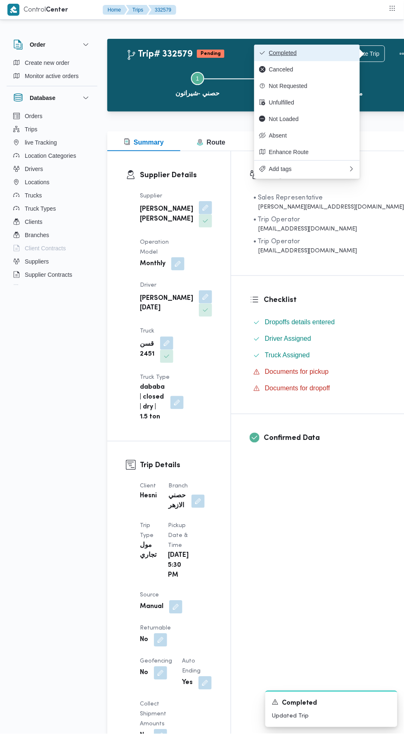
click at [323, 48] on button "Completed" at bounding box center [307, 53] width 106 height 17
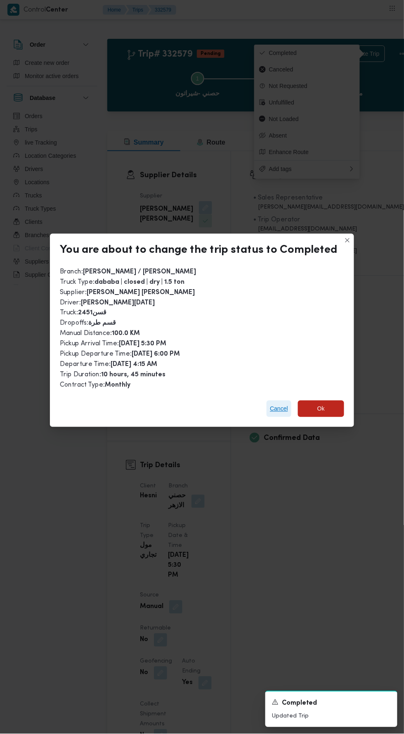
click at [273, 404] on span "Cancel" at bounding box center [279, 409] width 18 height 10
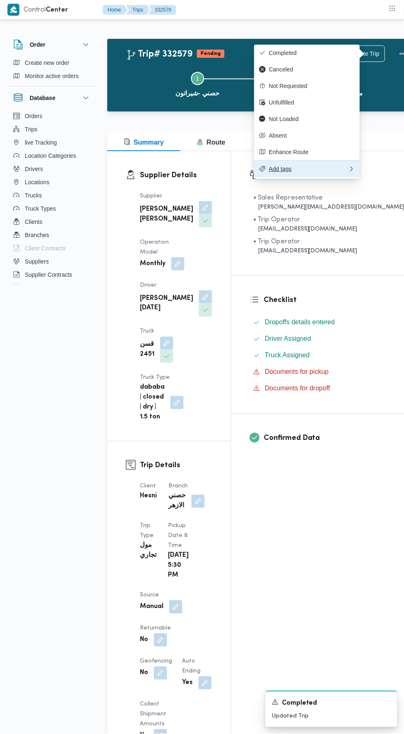
click at [332, 172] on span "Add tags" at bounding box center [308, 169] width 79 height 7
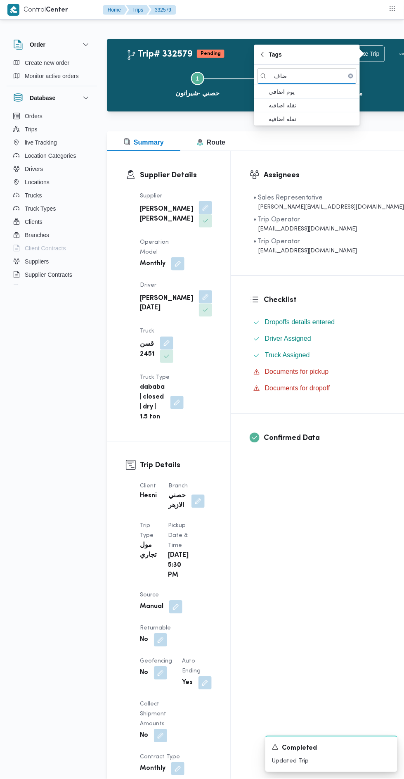
type input "ضاف"
click at [318, 92] on span "يوم اضافي" at bounding box center [312, 92] width 86 height 10
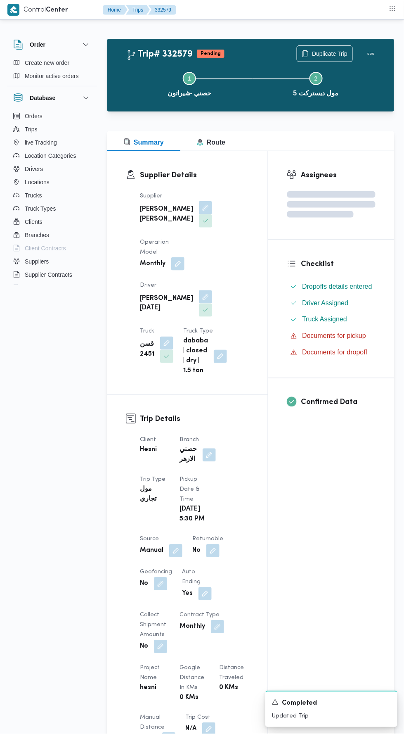
click at [256, 369] on div "Supplier Details Supplier محمود محمد احمد محمود خشان Operation Model Monthly Dr…" at bounding box center [187, 273] width 161 height 244
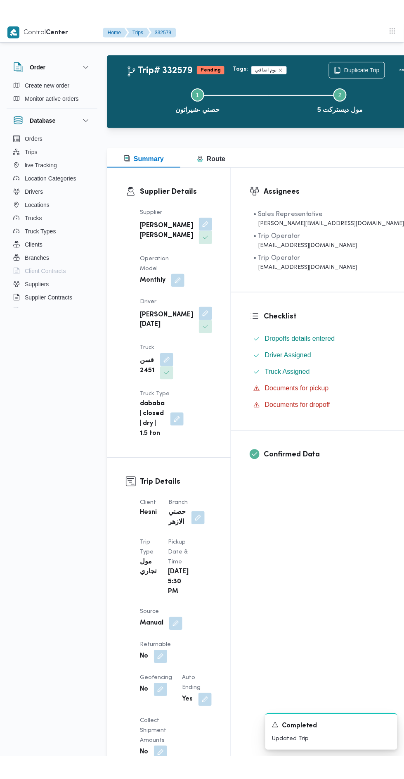
scroll to position [4, 0]
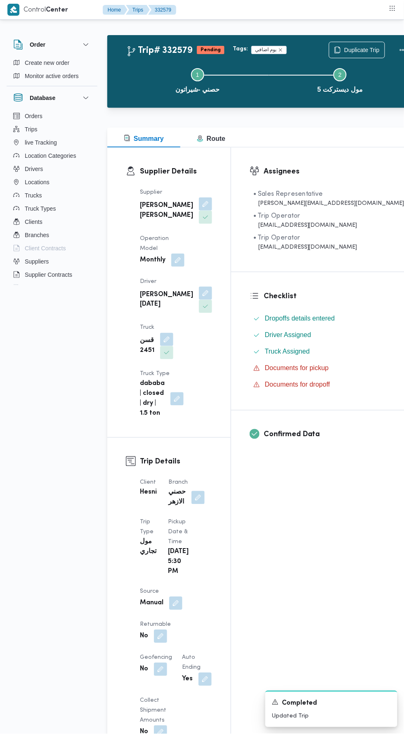
click at [174, 333] on button "button" at bounding box center [166, 339] width 13 height 13
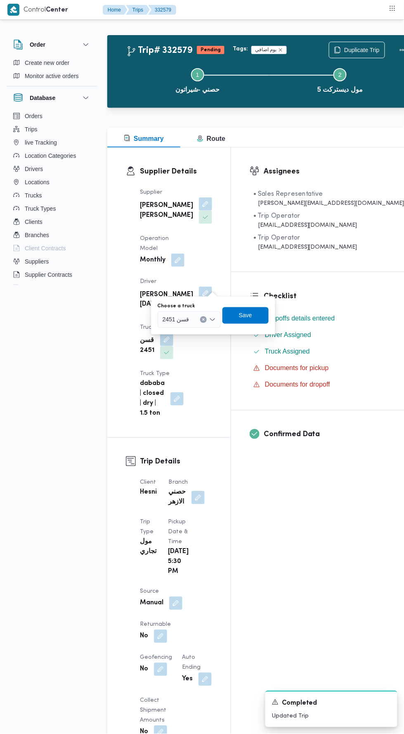
click at [207, 320] on div "قسن 2451" at bounding box center [189, 320] width 63 height 17
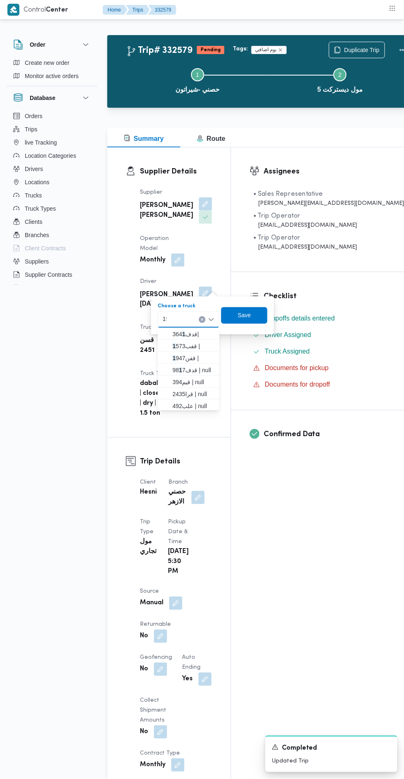
scroll to position [0, 0]
type input "19"
click at [203, 330] on span "قفن 19 47 |" at bounding box center [194, 335] width 42 height 10
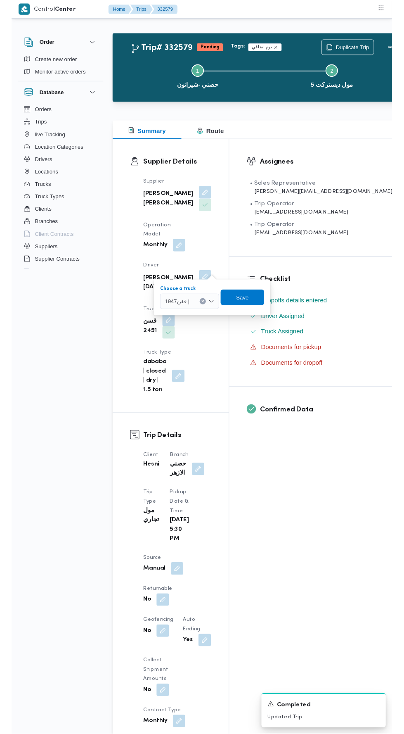
scroll to position [4, 0]
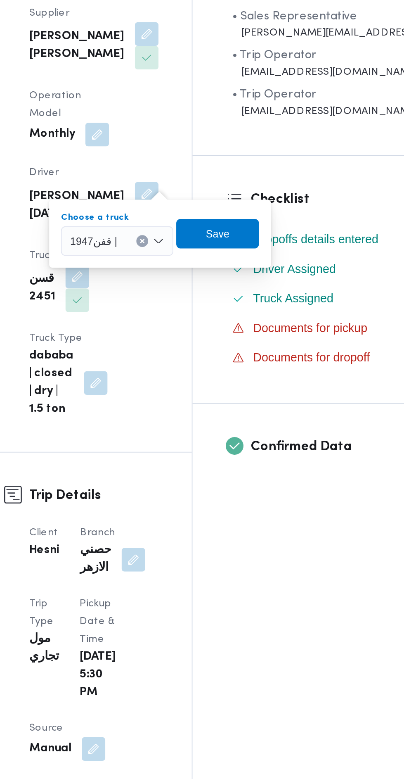
click at [269, 359] on div "Checklist Dropoffs details entered Driver Assigned Truck Assigned Documents for…" at bounding box center [328, 341] width 195 height 138
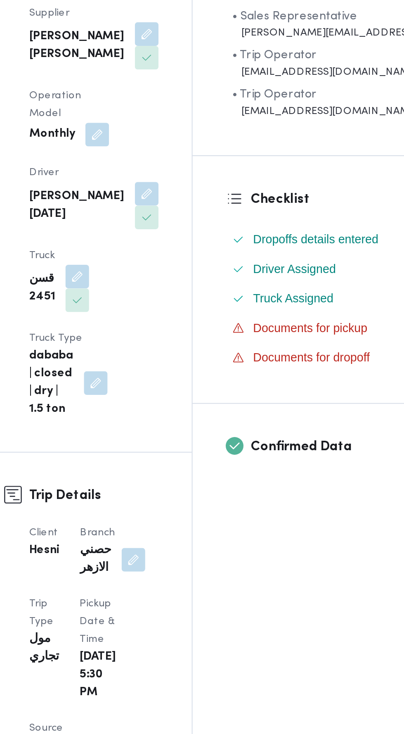
click at [174, 333] on button "button" at bounding box center [166, 339] width 13 height 13
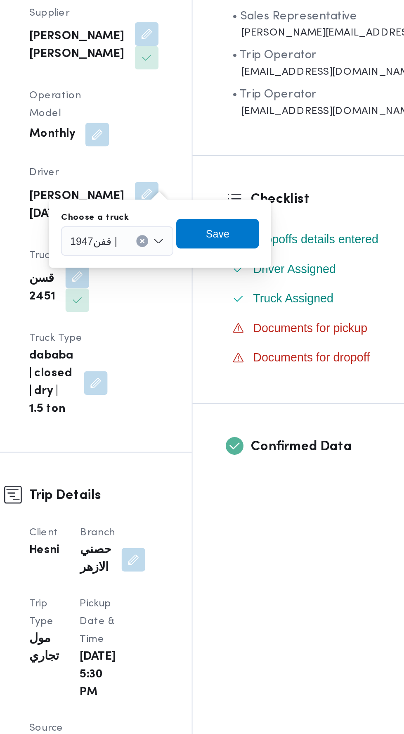
click at [174, 323] on div "Truck قسن 2451" at bounding box center [156, 341] width 33 height 36
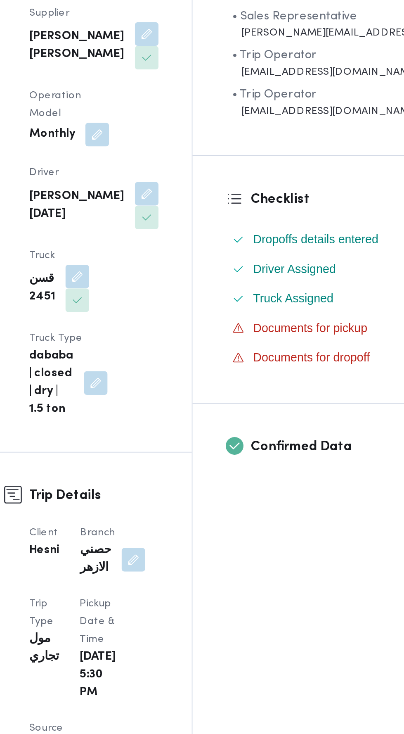
click at [174, 333] on button "button" at bounding box center [166, 339] width 13 height 13
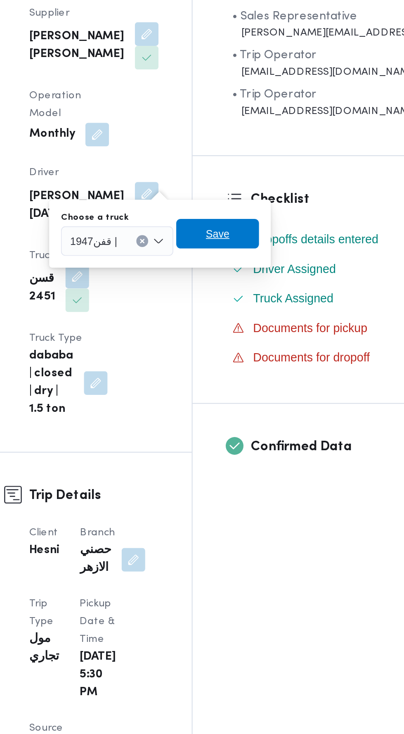
click at [244, 316] on span "Save" at bounding box center [245, 316] width 13 height 10
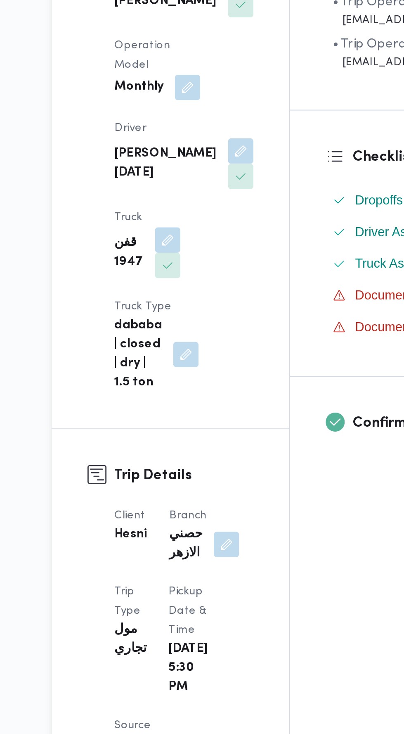
scroll to position [0, 0]
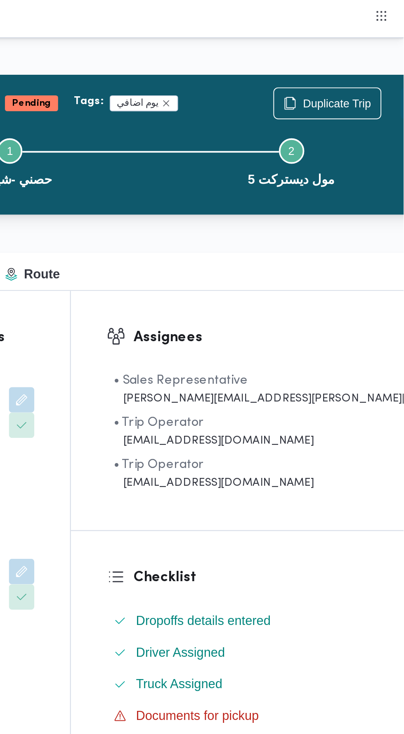
click at [403, 55] on button "Actions" at bounding box center [411, 53] width 17 height 17
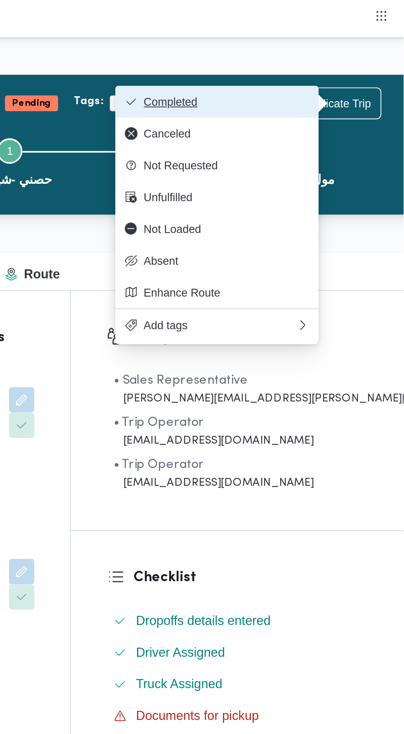
click at [331, 55] on span "Completed" at bounding box center [312, 53] width 86 height 7
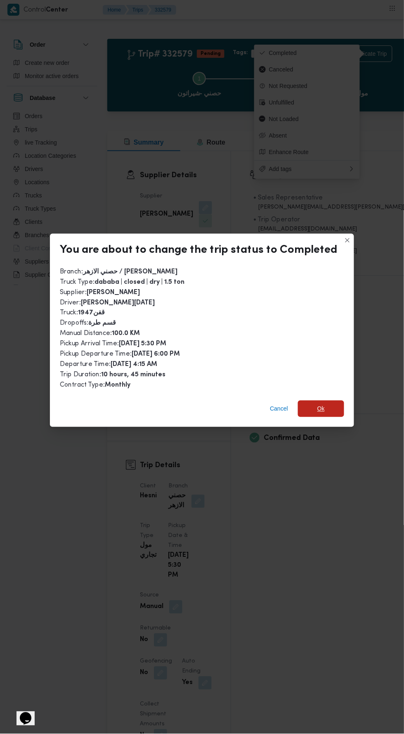
click at [313, 405] on span "Ok" at bounding box center [321, 409] width 46 height 17
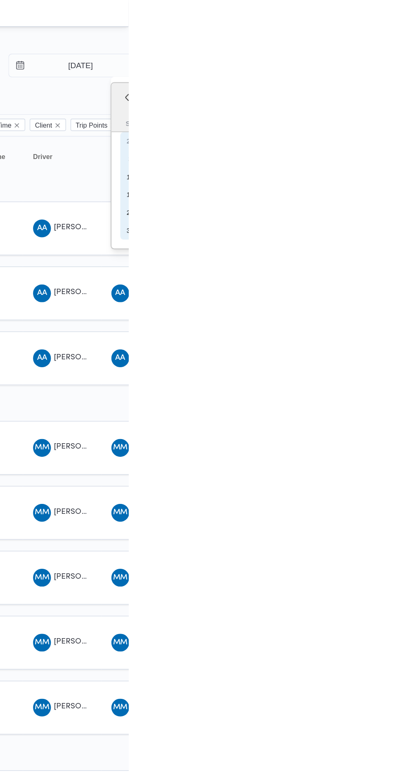
type input "21/8/2025"
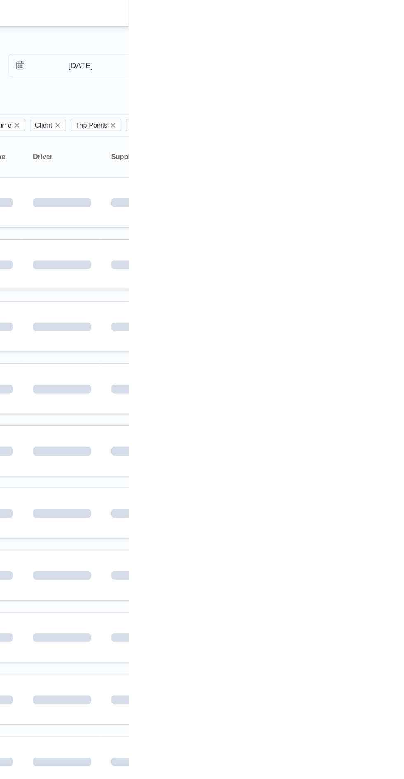
click at [382, 33] on div at bounding box center [355, 32] width 496 height 13
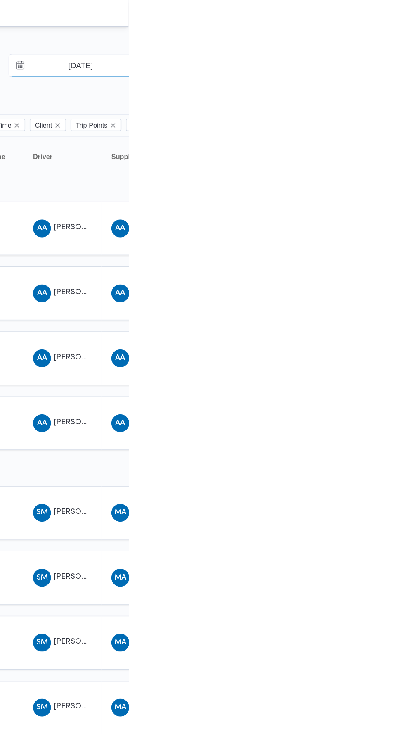
click at [365, 50] on input "4/8/2025" at bounding box center [363, 48] width 94 height 17
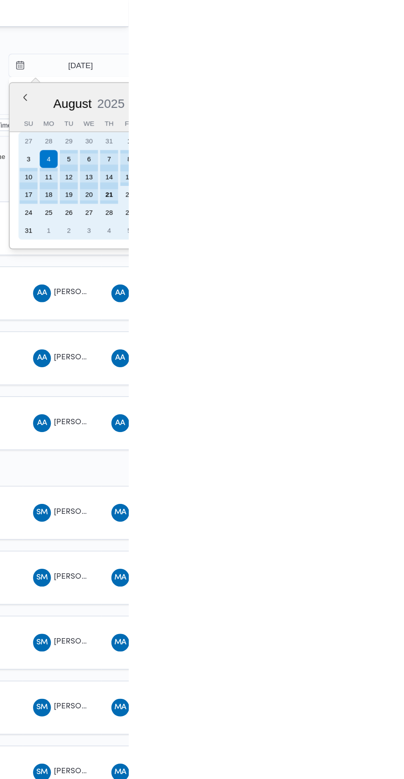
click at [389, 143] on div "21" at bounding box center [389, 143] width 13 height 13
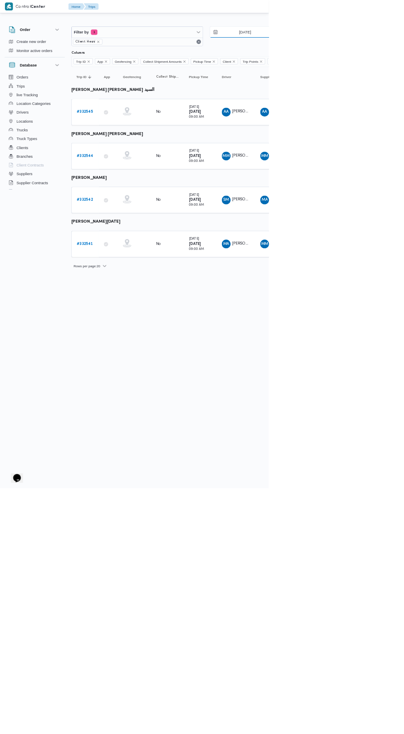
click at [369, 50] on input "[DATE]" at bounding box center [363, 48] width 94 height 17
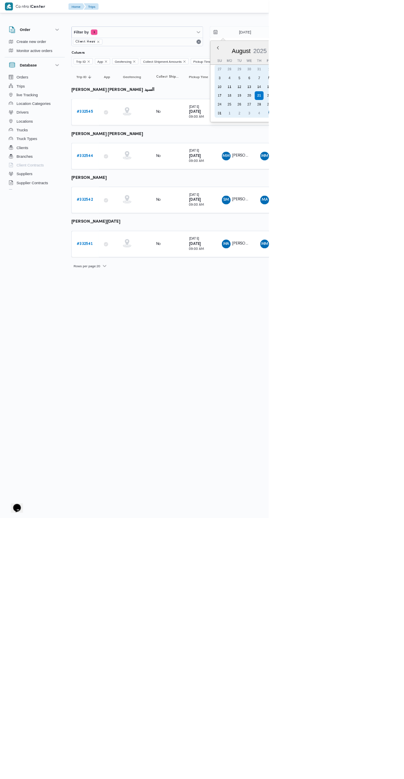
click at [378, 139] on div "20" at bounding box center [375, 143] width 13 height 13
type input "[DATE]"
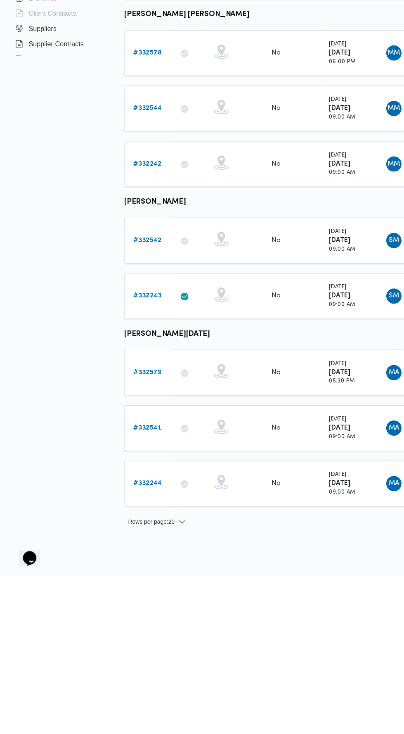
click at [130, 556] on b "# 332579" at bounding box center [127, 558] width 24 height 5
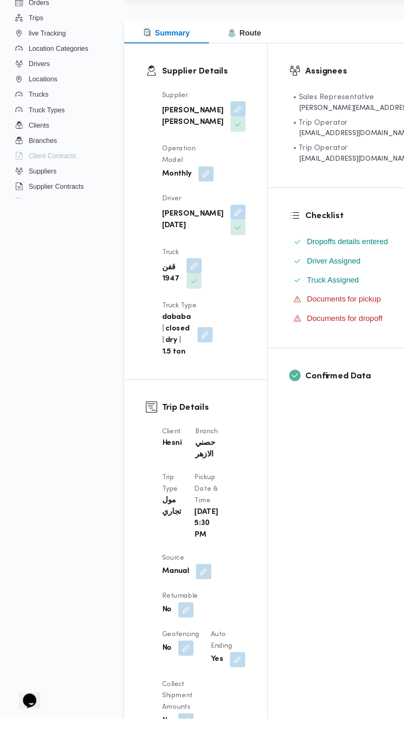
click at [174, 337] on button "button" at bounding box center [167, 343] width 13 height 13
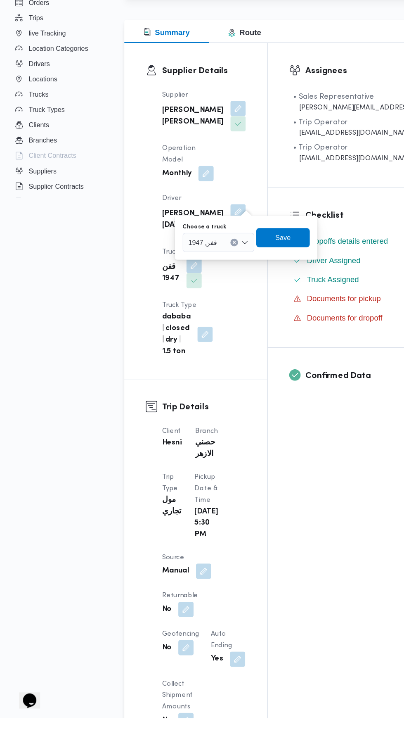
click at [191, 321] on input "Choose a truck" at bounding box center [191, 324] width 1 height 10
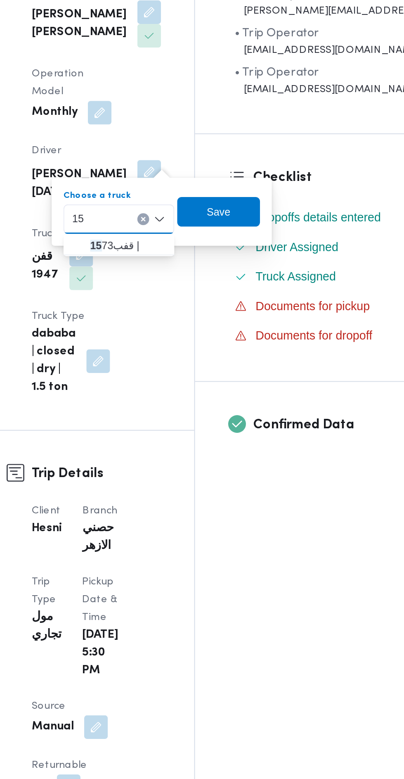
type input "15"
click at [200, 317] on span "15 73قفب |" at bounding box center [194, 319] width 42 height 10
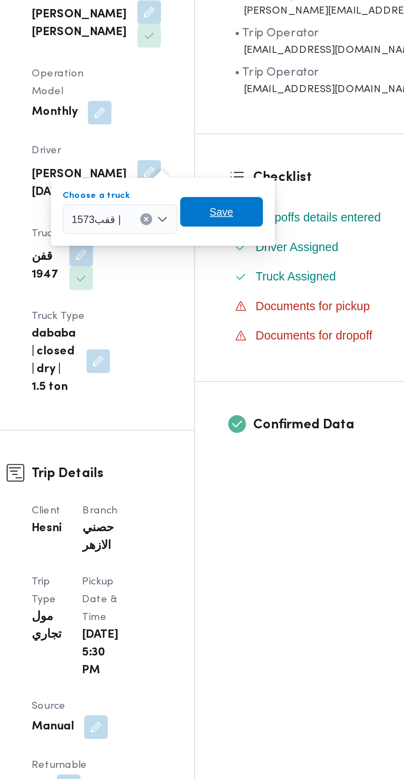
click at [267, 297] on span "Save" at bounding box center [246, 299] width 46 height 17
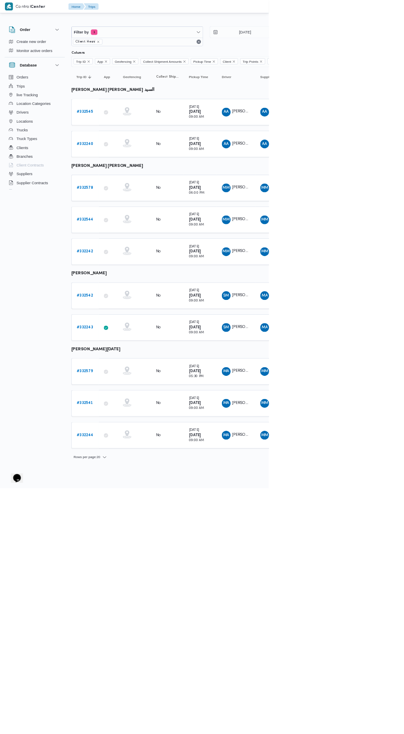
click at [126, 440] on link "# 332542" at bounding box center [127, 445] width 24 height 10
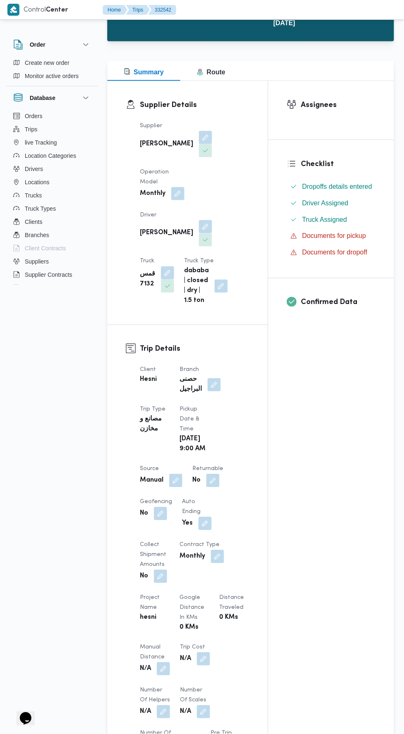
scroll to position [83, 0]
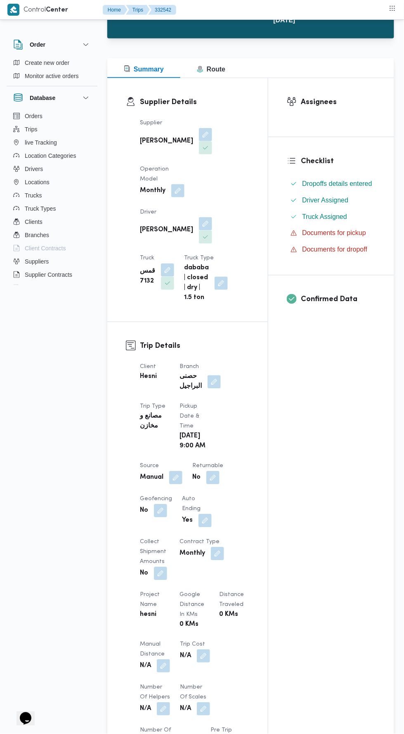
click at [178, 471] on button "button" at bounding box center [175, 477] width 13 height 13
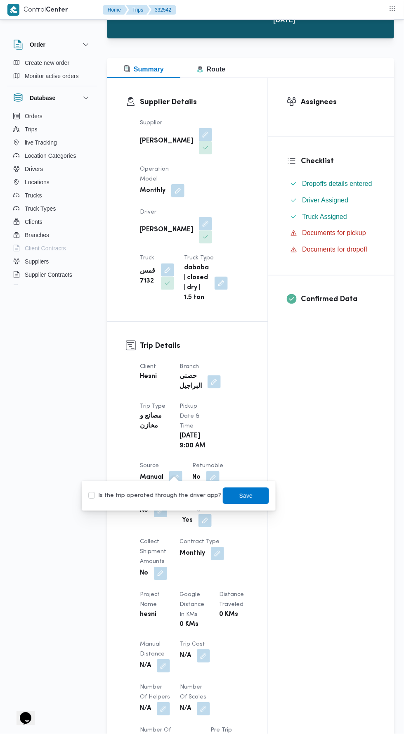
click at [166, 503] on div "Is the trip operated through the driver app? Save" at bounding box center [179, 496] width 183 height 18
click at [184, 496] on label "Is the trip operated through the driver app?" at bounding box center [154, 496] width 133 height 10
checkbox input "true"
click at [243, 497] on span "Save" at bounding box center [246, 496] width 13 height 10
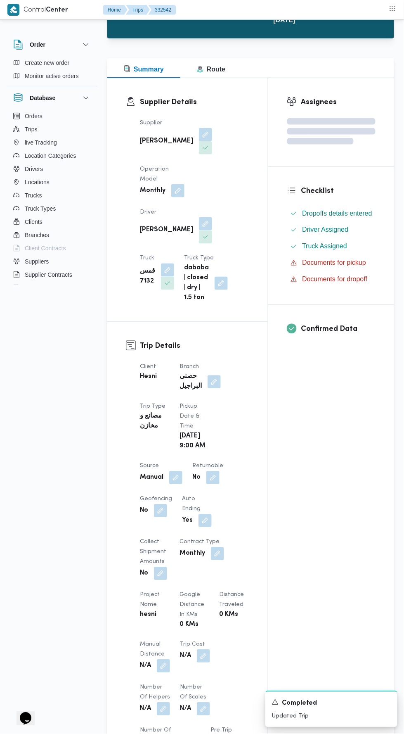
scroll to position [0, 0]
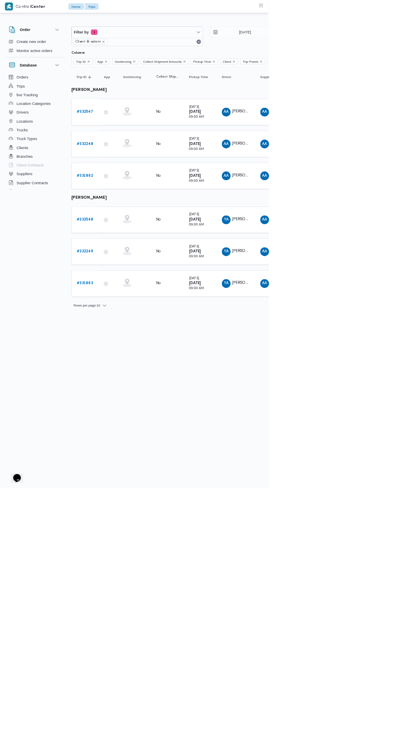
click at [131, 215] on b "# 332248" at bounding box center [127, 216] width 25 height 5
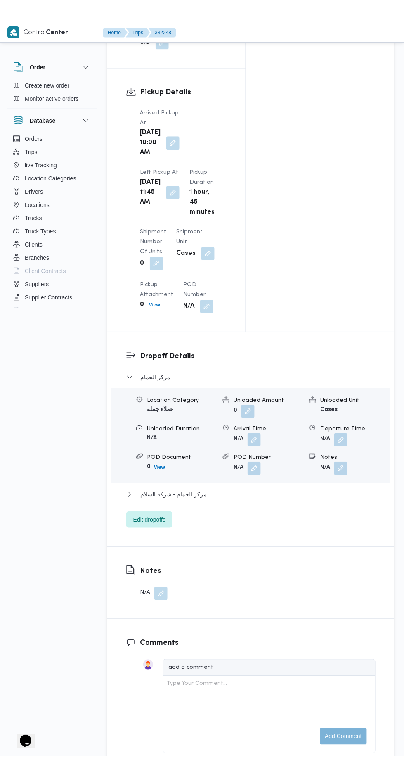
scroll to position [973, 0]
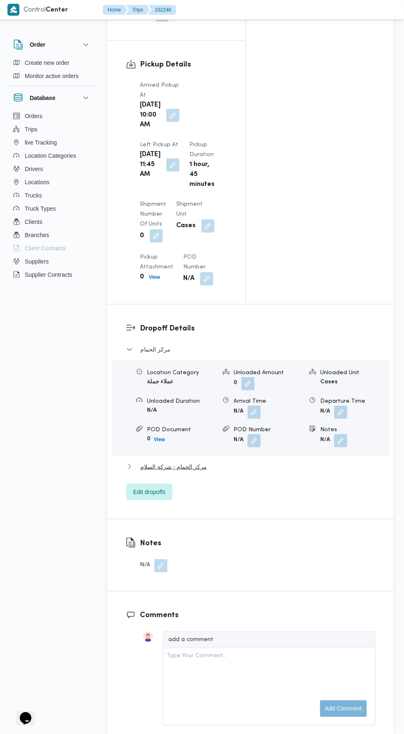
click at [279, 462] on button "مركز الحمام - شركة السلام" at bounding box center [251, 467] width 250 height 10
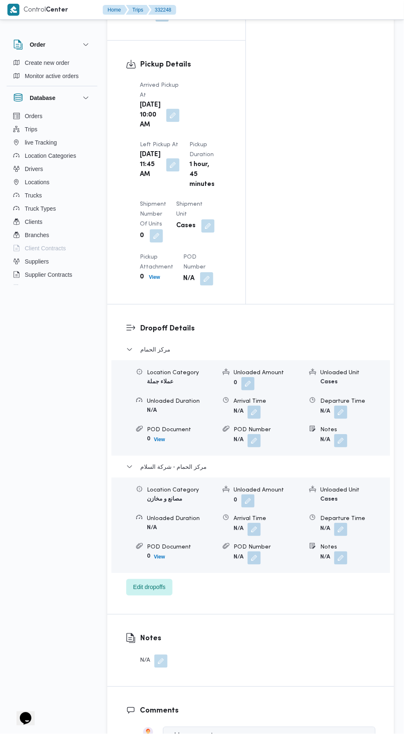
click at [342, 523] on button "button" at bounding box center [341, 529] width 13 height 13
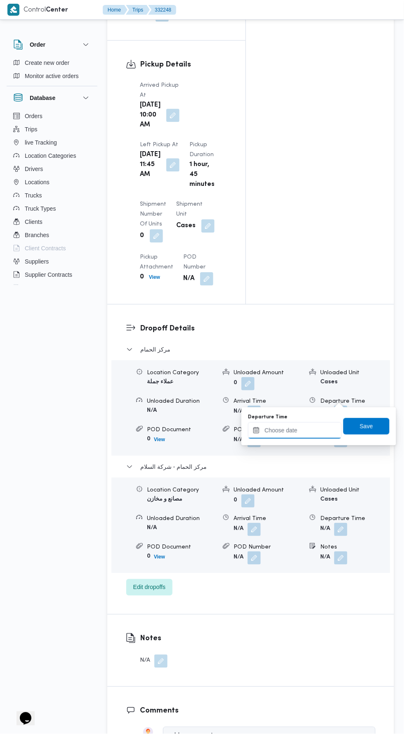
click at [320, 430] on input "Departure Time" at bounding box center [295, 430] width 94 height 17
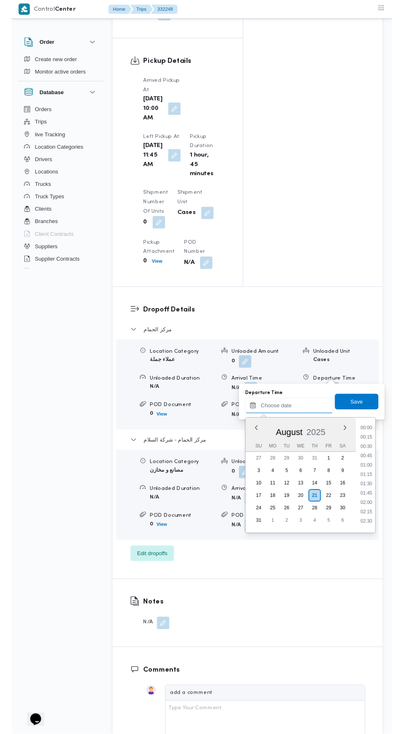
scroll to position [171, 0]
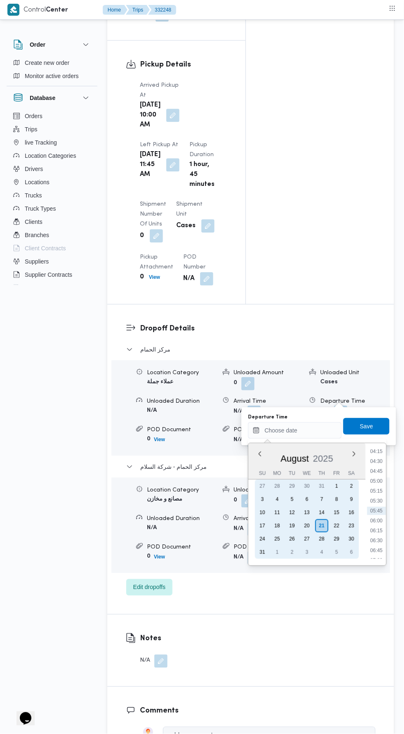
click at [309, 523] on div "20" at bounding box center [307, 525] width 13 height 13
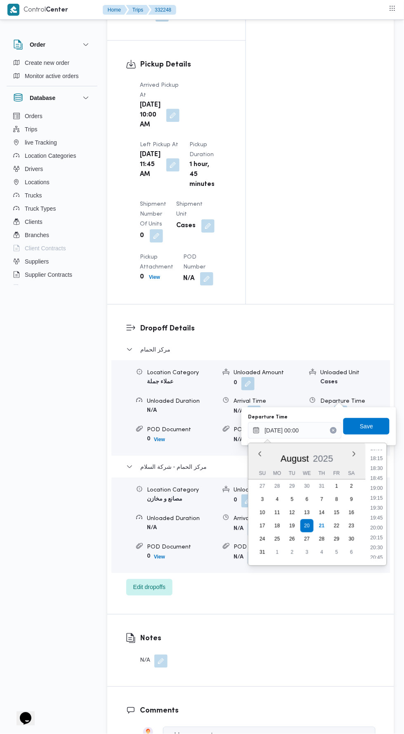
click at [379, 507] on li "19:30" at bounding box center [377, 508] width 19 height 8
type input "20/08/2025 19:30"
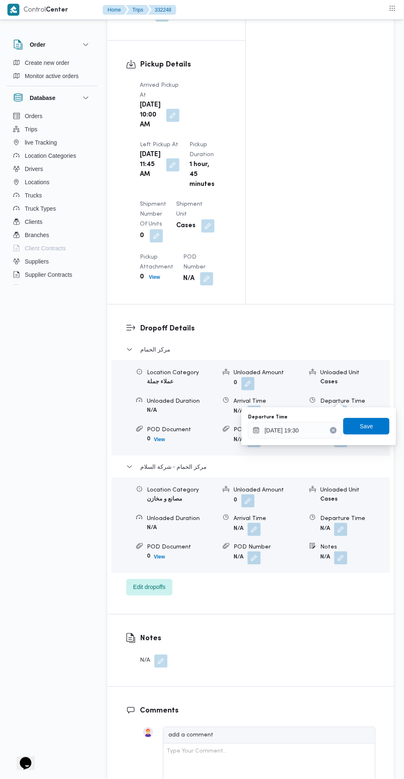
click at [373, 418] on div "Save" at bounding box center [367, 426] width 46 height 17
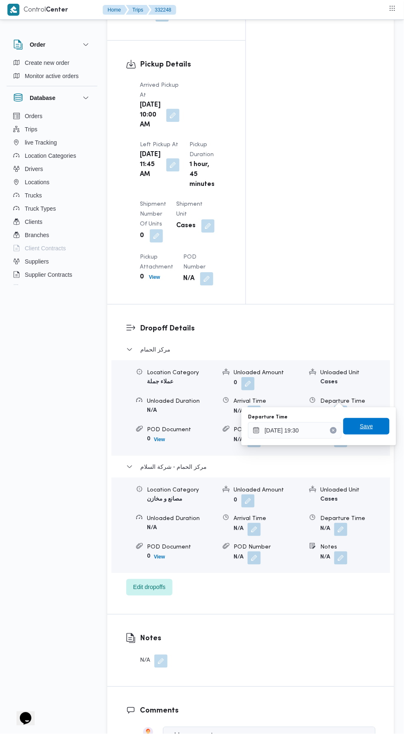
click at [364, 422] on span "Save" at bounding box center [366, 426] width 13 height 10
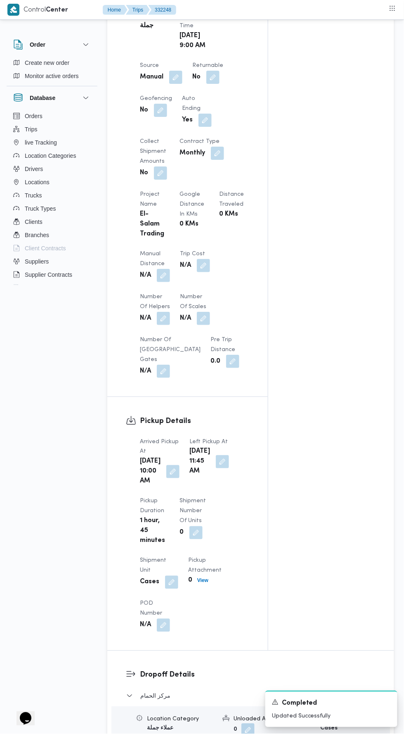
scroll to position [473, 0]
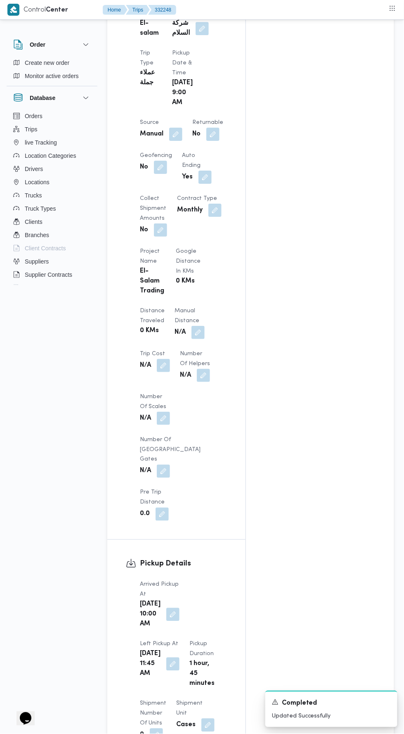
click at [192, 326] on button "button" at bounding box center [198, 332] width 13 height 13
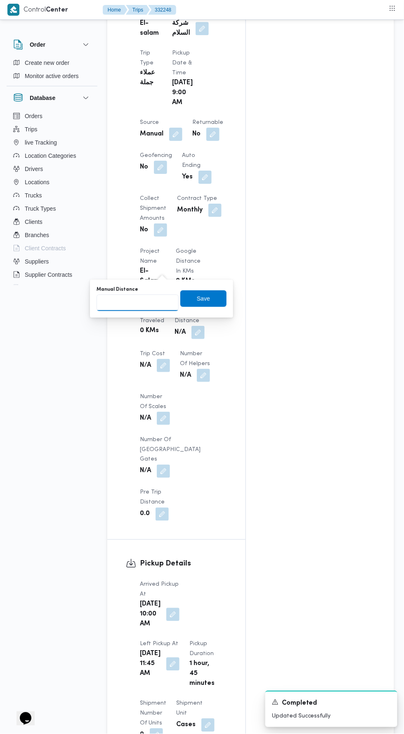
click at [166, 302] on input "Manual Distance" at bounding box center [138, 303] width 82 height 17
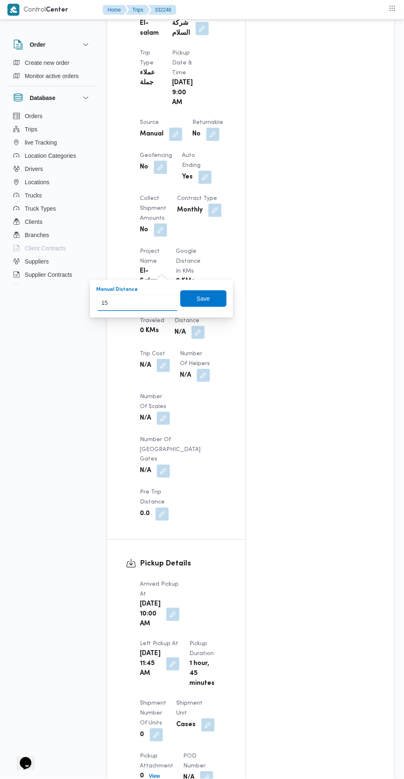
type input "155"
click at [214, 298] on span "Save" at bounding box center [204, 298] width 46 height 17
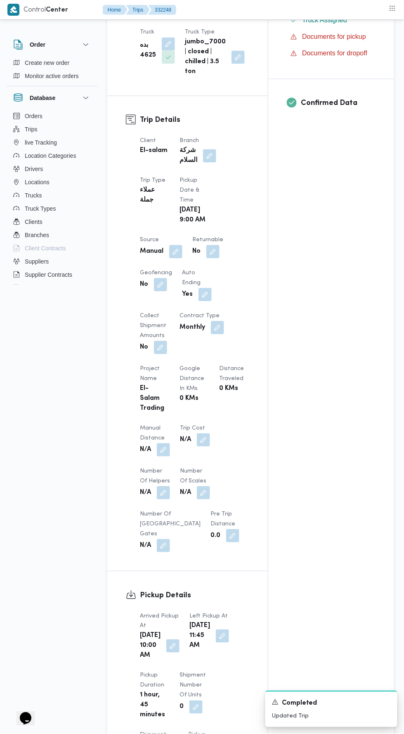
scroll to position [0, 0]
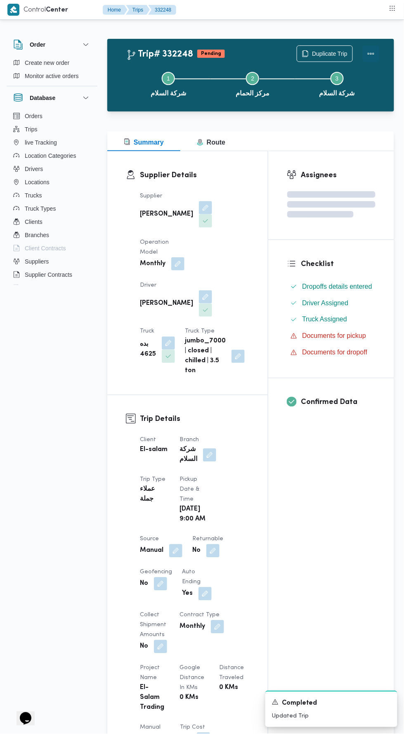
click at [373, 60] on button "Actions" at bounding box center [371, 53] width 17 height 17
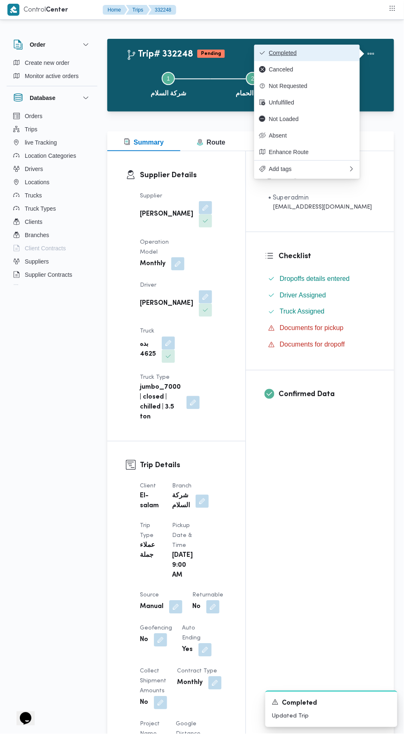
click at [333, 46] on button "Completed" at bounding box center [307, 53] width 106 height 17
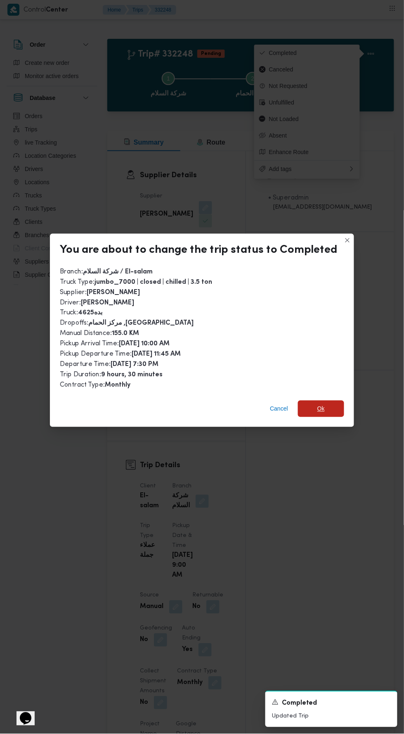
click at [320, 407] on span "Ok" at bounding box center [321, 409] width 46 height 17
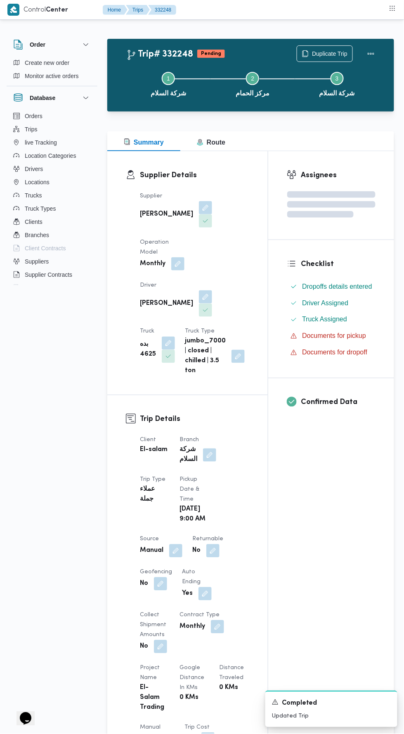
click at [333, 477] on div "Assignees Checklist Dropoffs details entered Driver Assigned Truck Assigned Doc…" at bounding box center [332, 637] width 126 height 973
